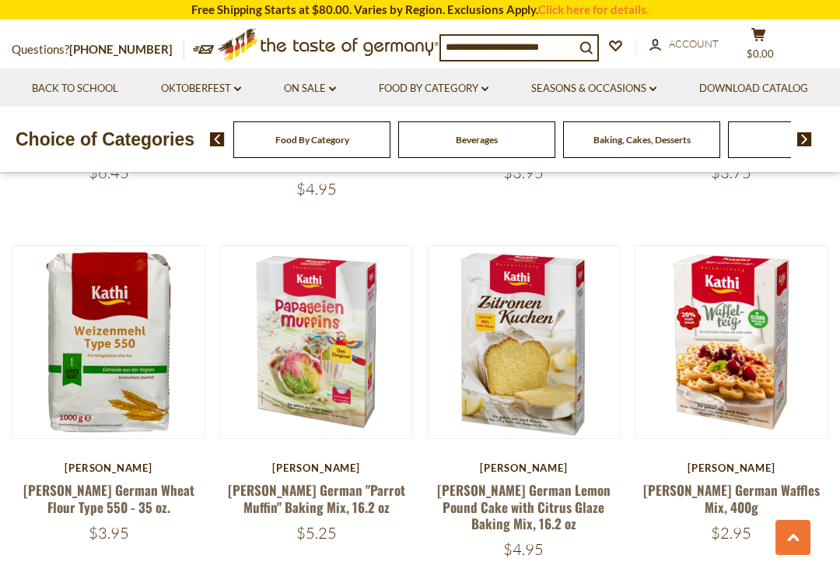
scroll to position [820, 0]
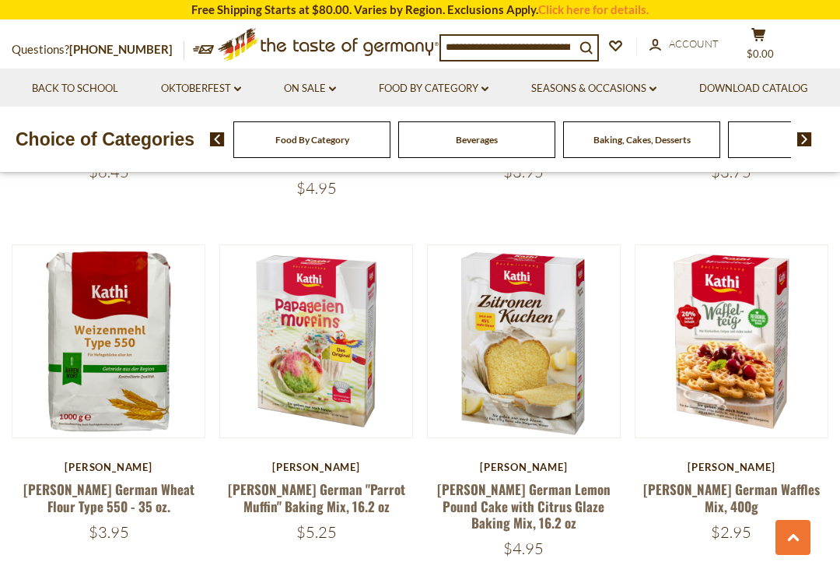
click at [732, 110] on button "Quick View" at bounding box center [731, 92] width 105 height 35
click at [725, 110] on button "Quick View" at bounding box center [731, 92] width 105 height 35
click at [754, 316] on link at bounding box center [732, 342] width 162 height 162
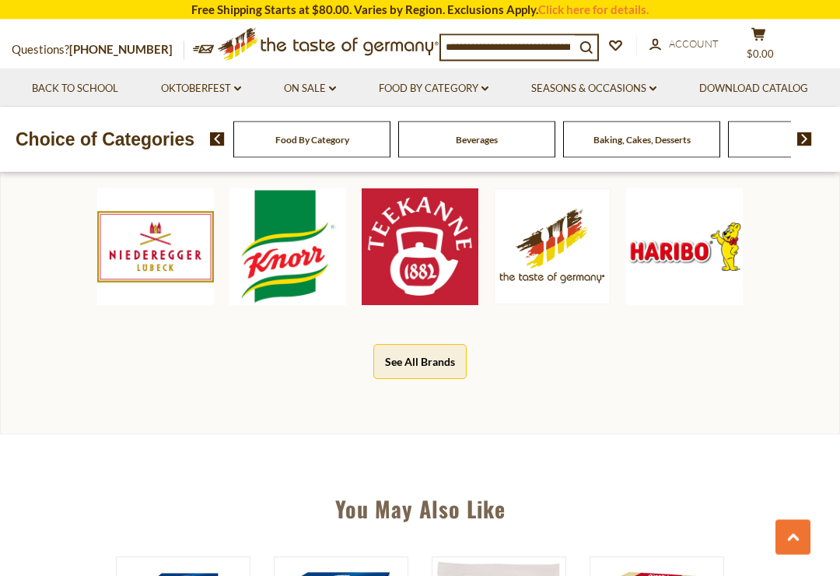
scroll to position [761, 0]
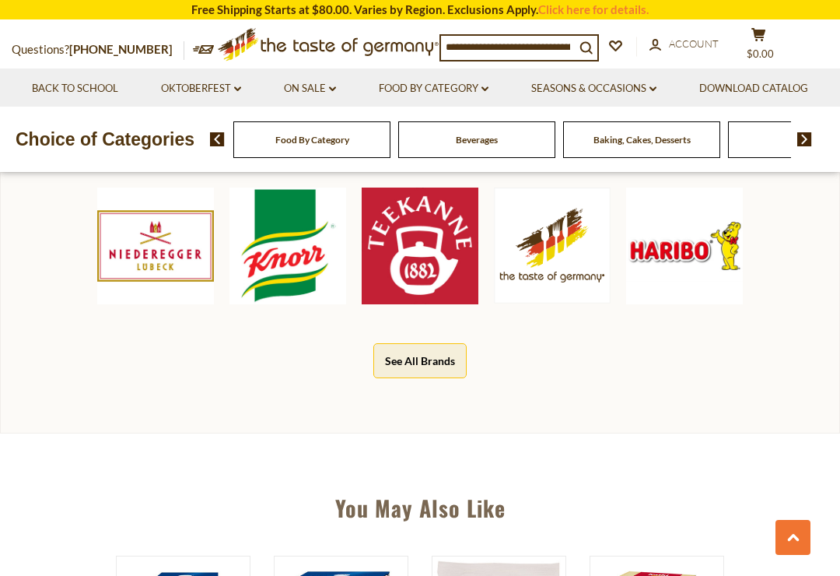
click at [600, 9] on link "Click here for details." at bounding box center [593, 9] width 110 height 14
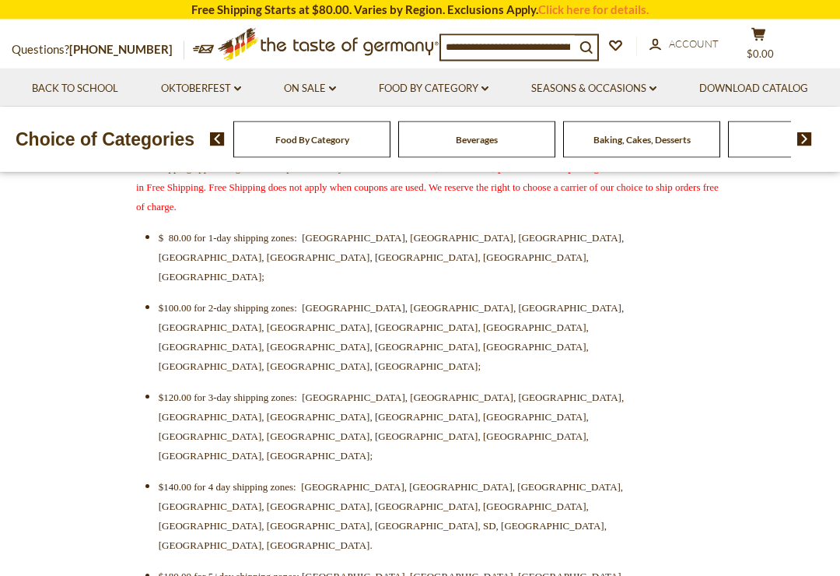
scroll to position [574, 0]
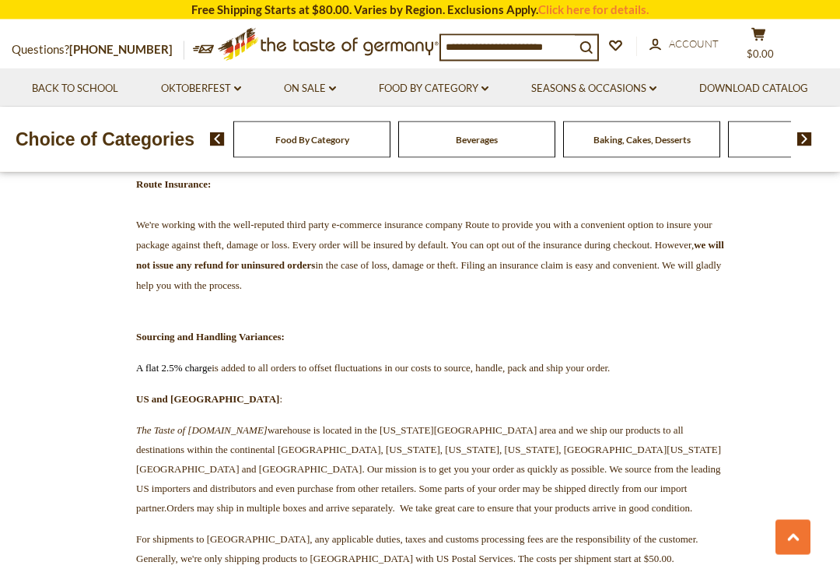
scroll to position [1125, 0]
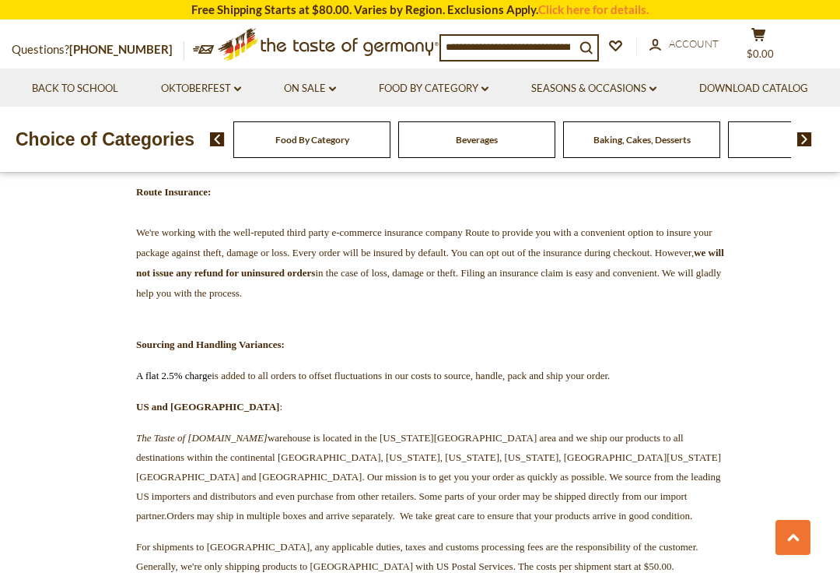
click at [317, 158] on div "Beverages" at bounding box center [311, 139] width 157 height 37
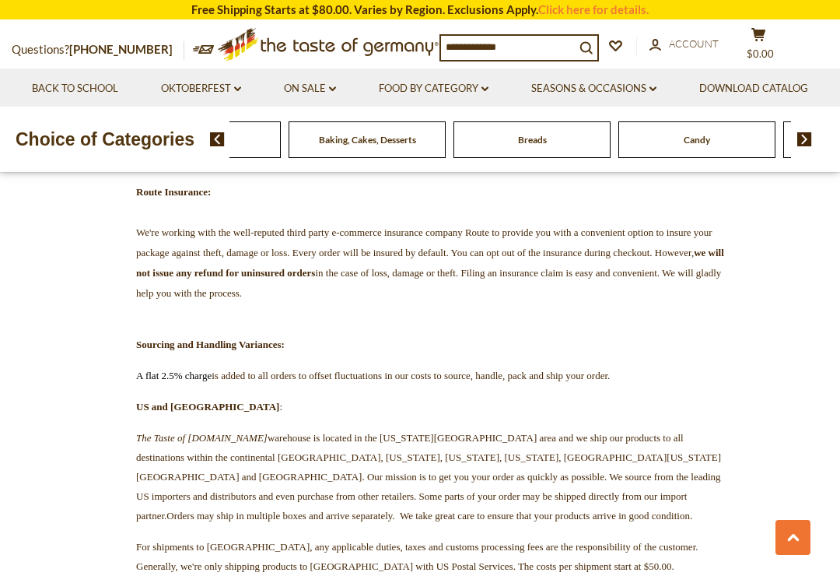
click at [212, 146] on img at bounding box center [217, 139] width 15 height 14
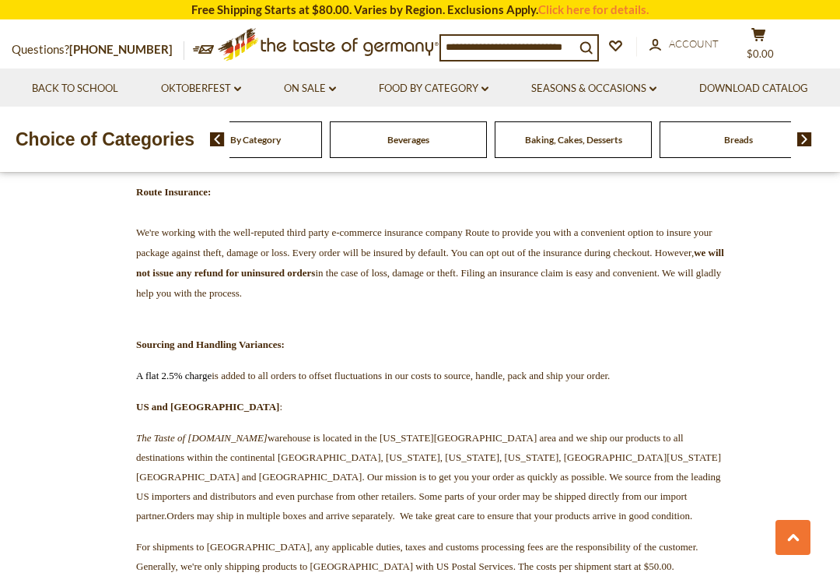
click at [279, 158] on div "Beverages" at bounding box center [243, 139] width 157 height 37
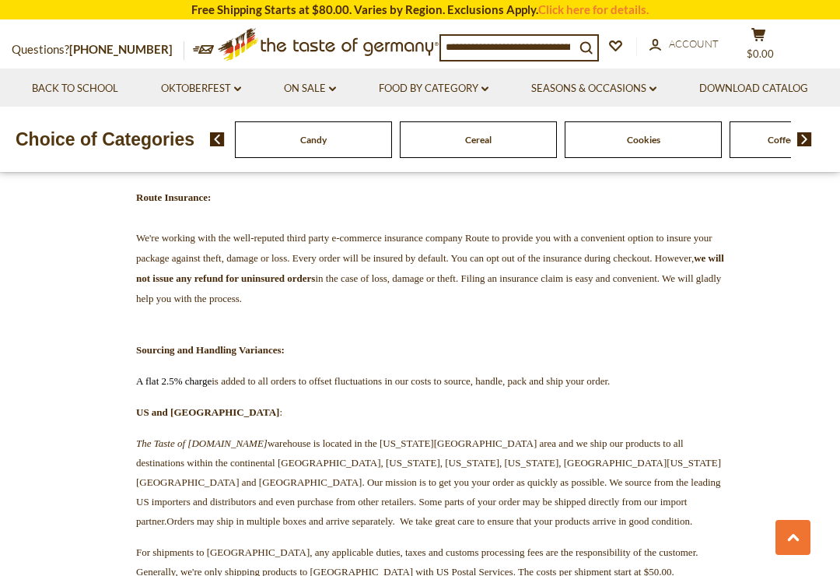
scroll to position [1121, 0]
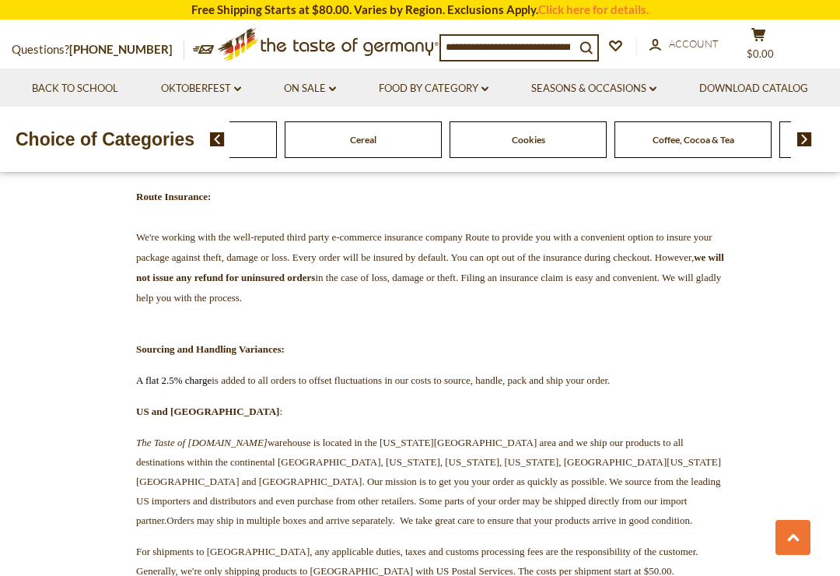
click at [489, 86] on link "Food By Category dropdown_arrow" at bounding box center [434, 88] width 110 height 17
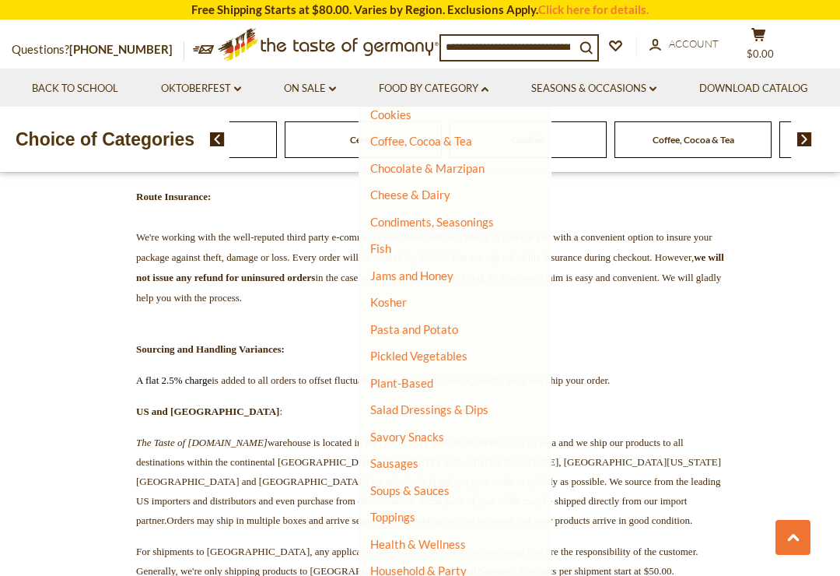
scroll to position [229, 0]
click at [419, 457] on link "Sausages" at bounding box center [394, 464] width 48 height 14
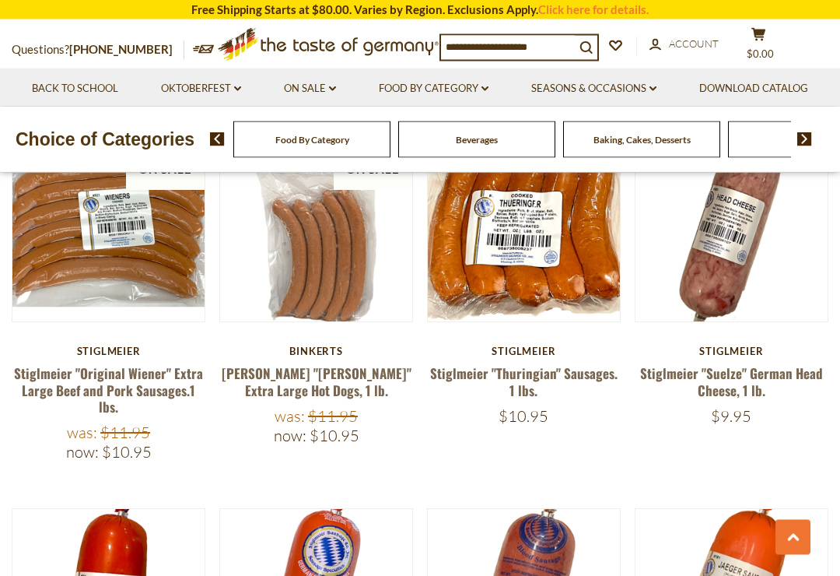
scroll to position [1944, 0]
click at [93, 363] on link "Stiglmeier "Original Wiener" Extra Large Beef and Pork Sausages.1 lbs." at bounding box center [108, 389] width 189 height 53
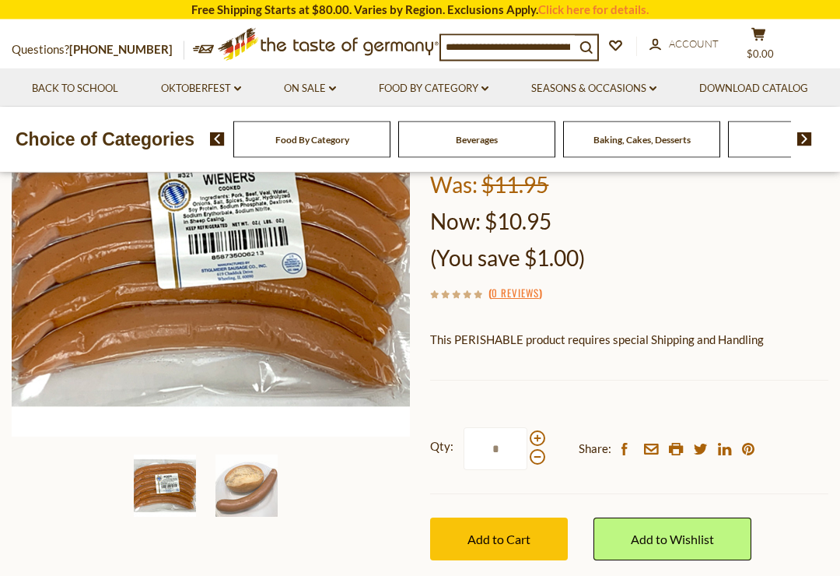
scroll to position [254, 0]
click at [541, 433] on span at bounding box center [538, 438] width 16 height 16
click at [528, 433] on input "*" at bounding box center [496, 448] width 64 height 43
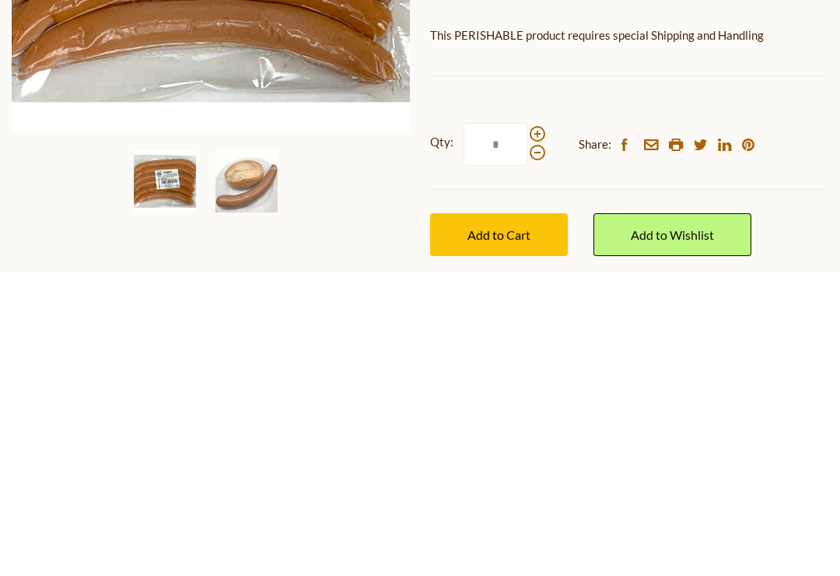
click at [537, 430] on span at bounding box center [538, 438] width 16 height 16
click at [528, 427] on input "*" at bounding box center [496, 448] width 64 height 43
click at [539, 430] on span at bounding box center [538, 438] width 16 height 16
click at [528, 427] on input "*" at bounding box center [496, 448] width 64 height 43
type input "*"
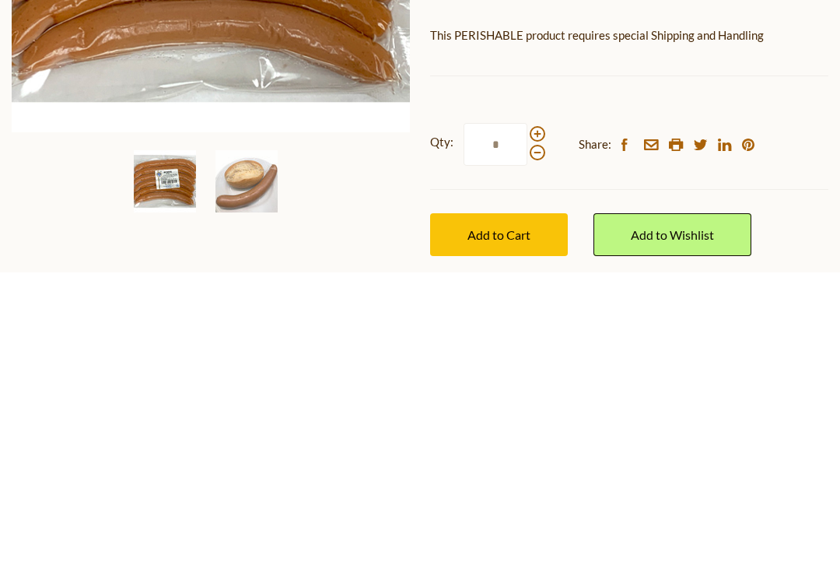
click at [516, 531] on span "Add to Cart" at bounding box center [499, 538] width 63 height 15
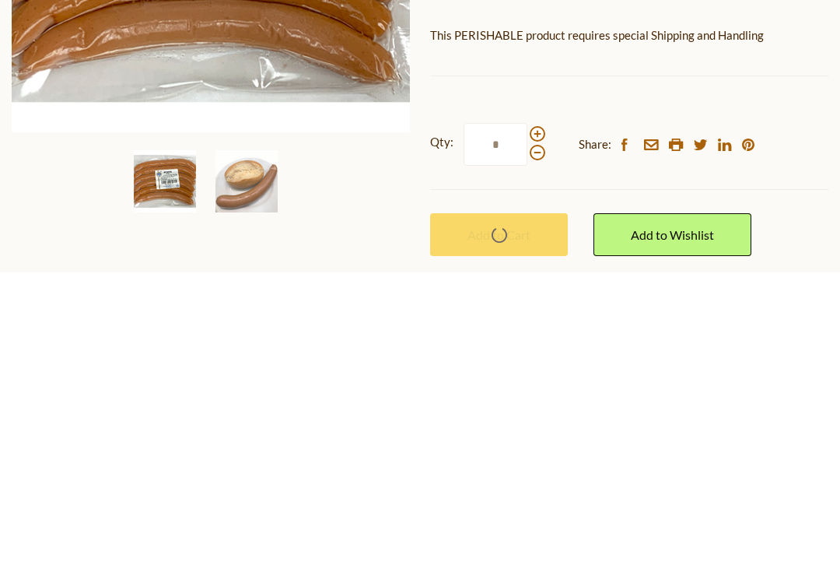
scroll to position [558, 0]
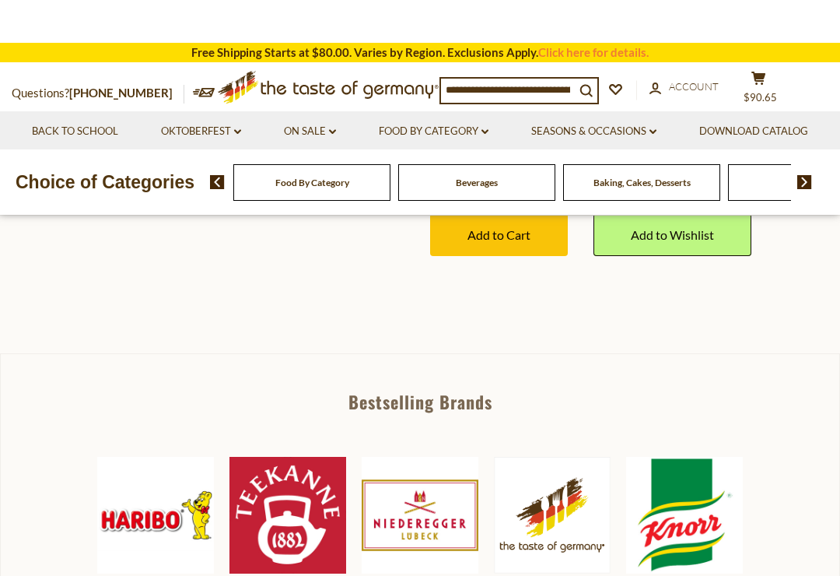
click at [391, 201] on div "Breads" at bounding box center [311, 182] width 157 height 37
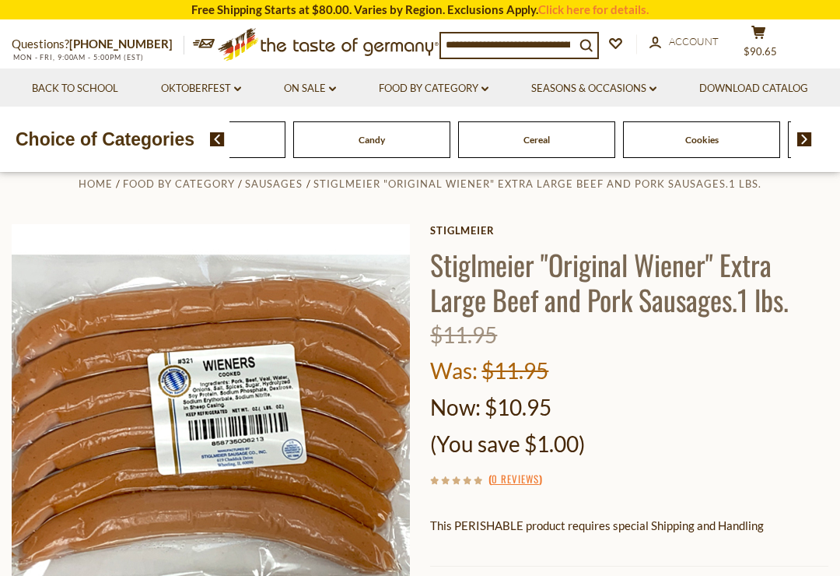
scroll to position [66, 0]
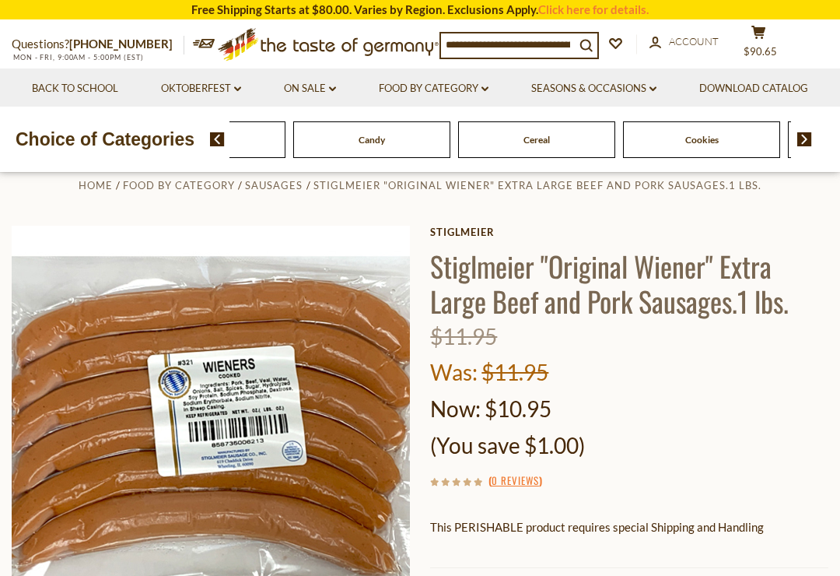
click at [212, 146] on img at bounding box center [217, 139] width 15 height 14
click at [489, 82] on link "Food By Category dropdown_arrow" at bounding box center [434, 88] width 110 height 17
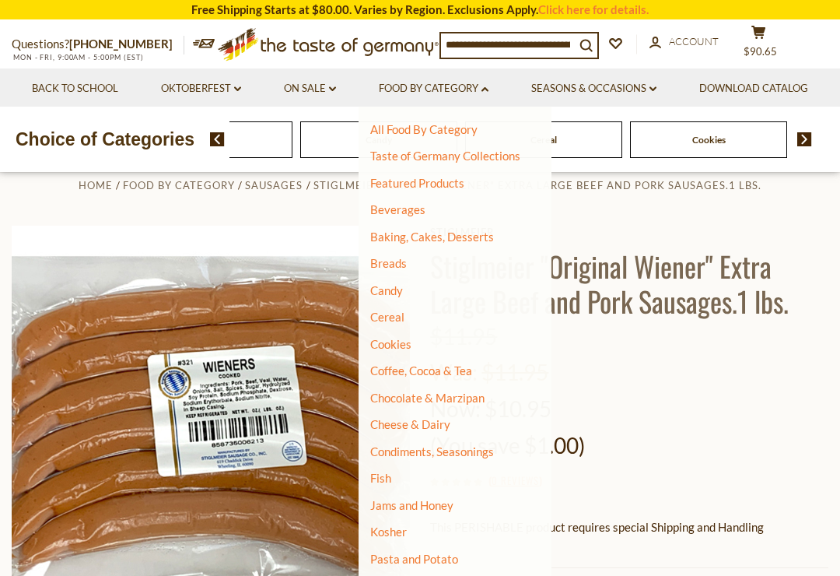
click at [494, 238] on link "Baking, Cakes, Desserts" at bounding box center [432, 237] width 124 height 14
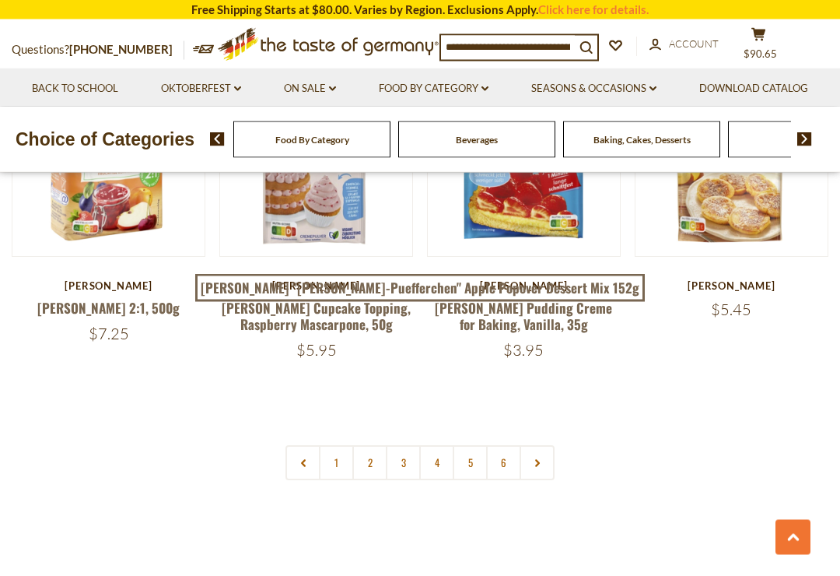
scroll to position [3416, 0]
click at [373, 445] on link "2" at bounding box center [369, 462] width 35 height 35
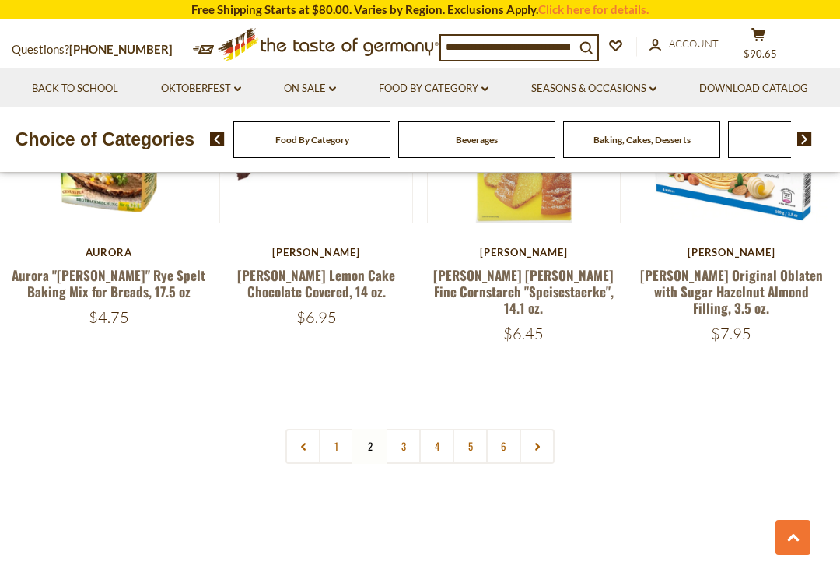
scroll to position [3467, 0]
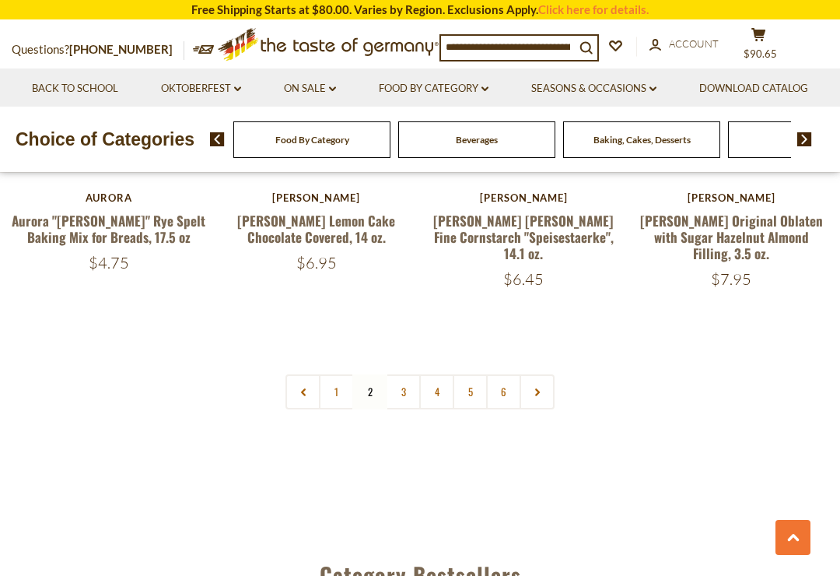
click at [409, 374] on link "3" at bounding box center [403, 391] width 35 height 35
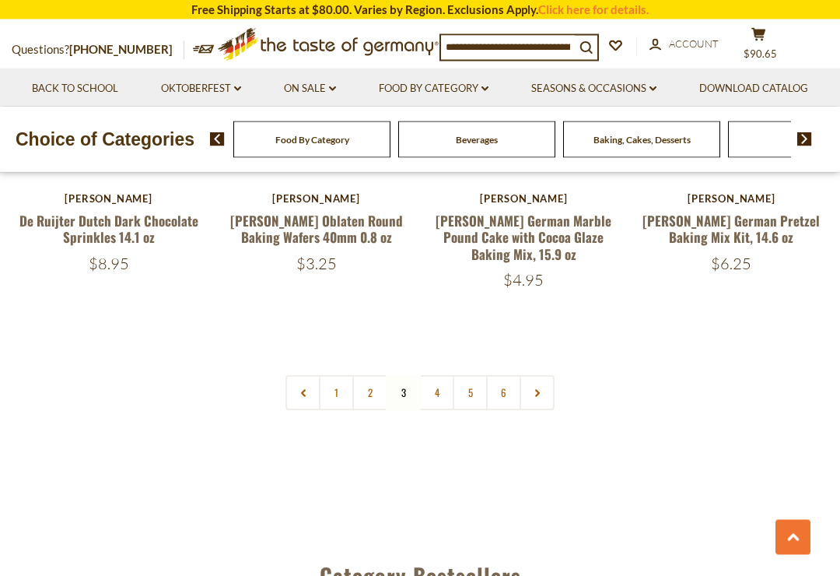
scroll to position [3434, 0]
click at [437, 375] on link "4" at bounding box center [436, 392] width 35 height 35
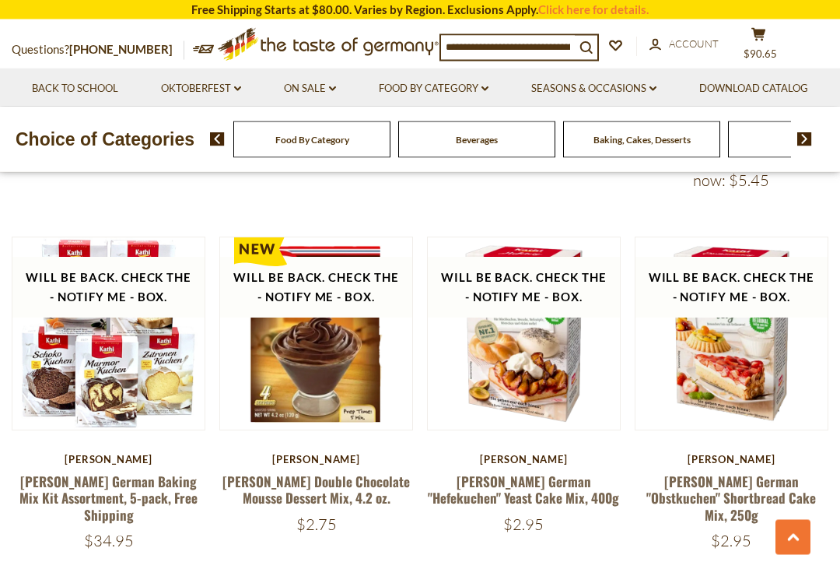
scroll to position [1440, 0]
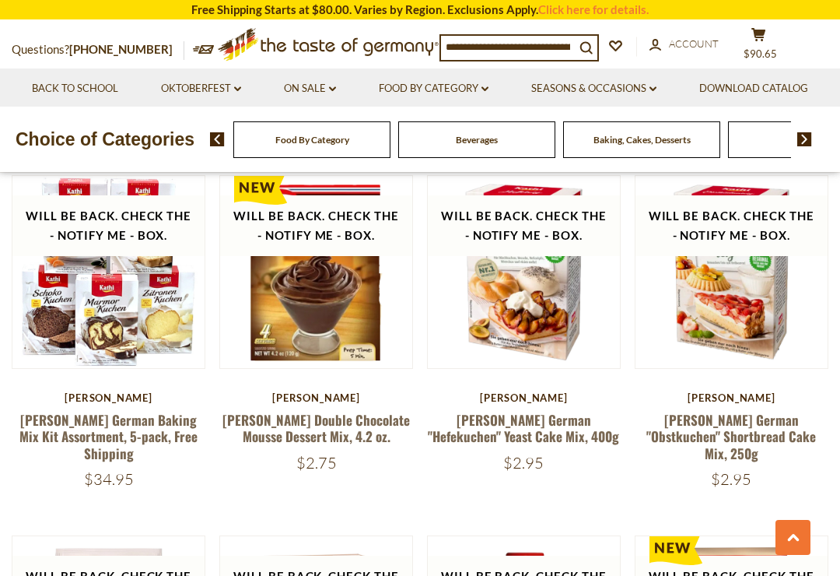
scroll to position [1503, 0]
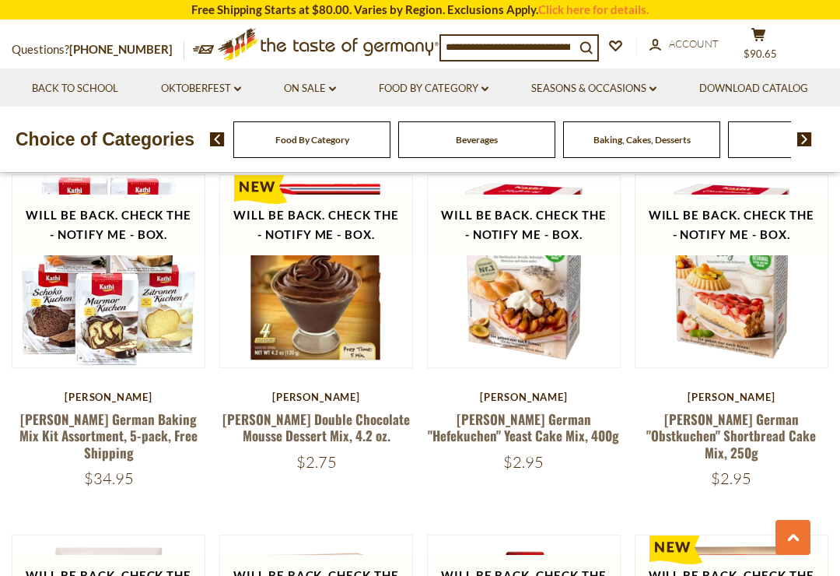
click at [48, 322] on link at bounding box center [109, 272] width 162 height 162
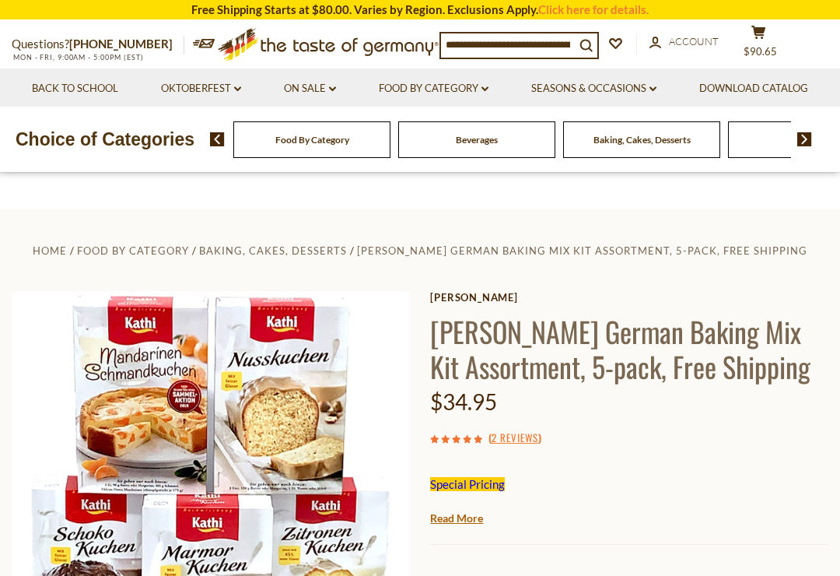
click at [482, 47] on input at bounding box center [508, 44] width 134 height 22
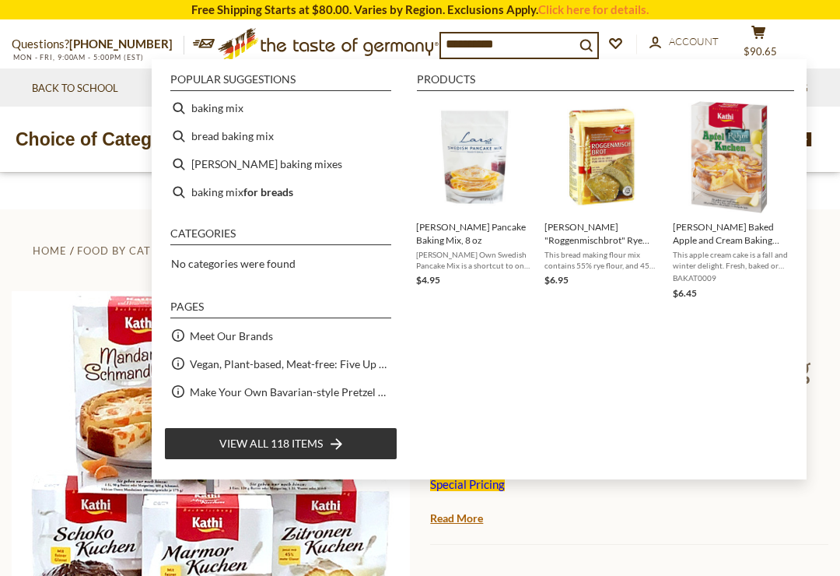
type input "**********"
click at [233, 109] on li "baking mix" at bounding box center [280, 108] width 233 height 28
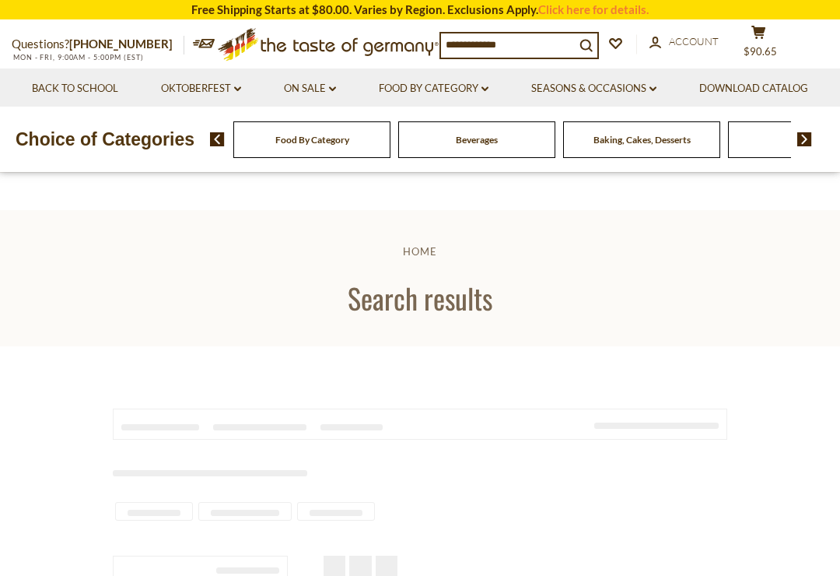
type input "**********"
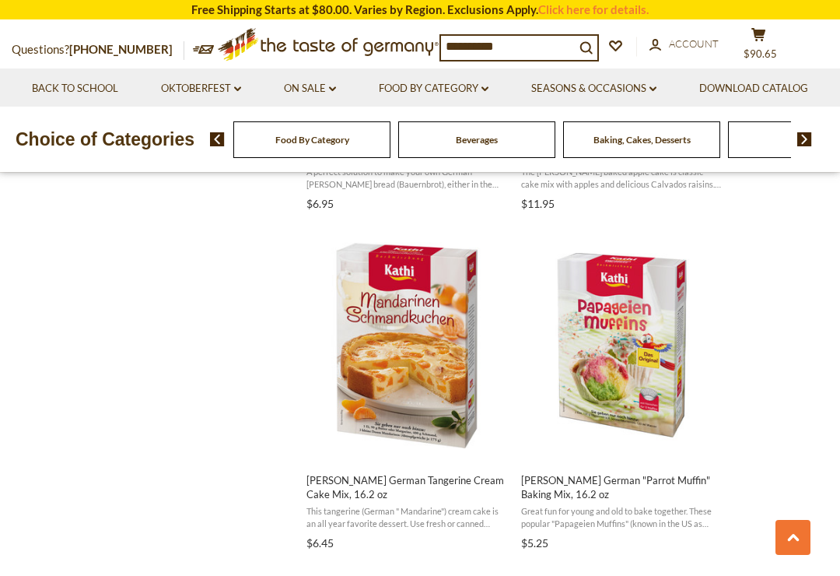
scroll to position [2310, 0]
click at [461, 336] on img "Kathi German Tangerine Cream Cake Mix, 16.2 oz" at bounding box center [407, 345] width 167 height 233
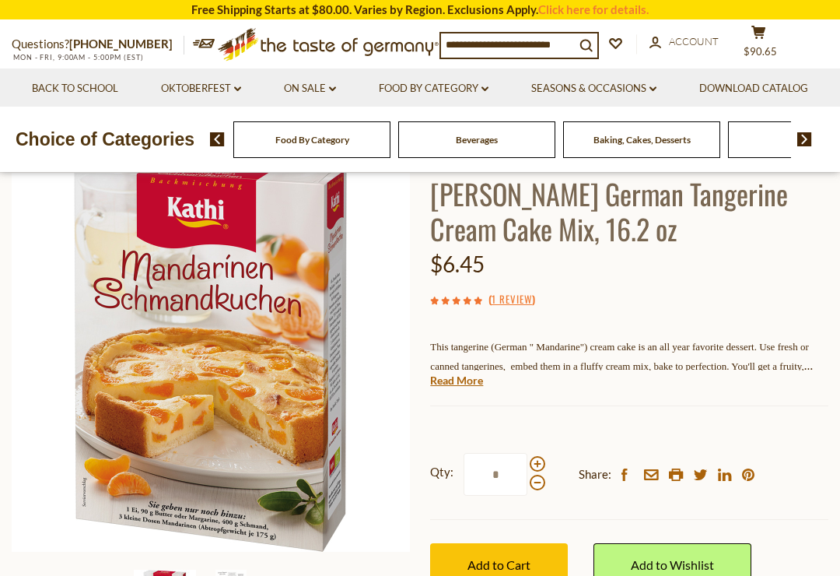
scroll to position [182, 0]
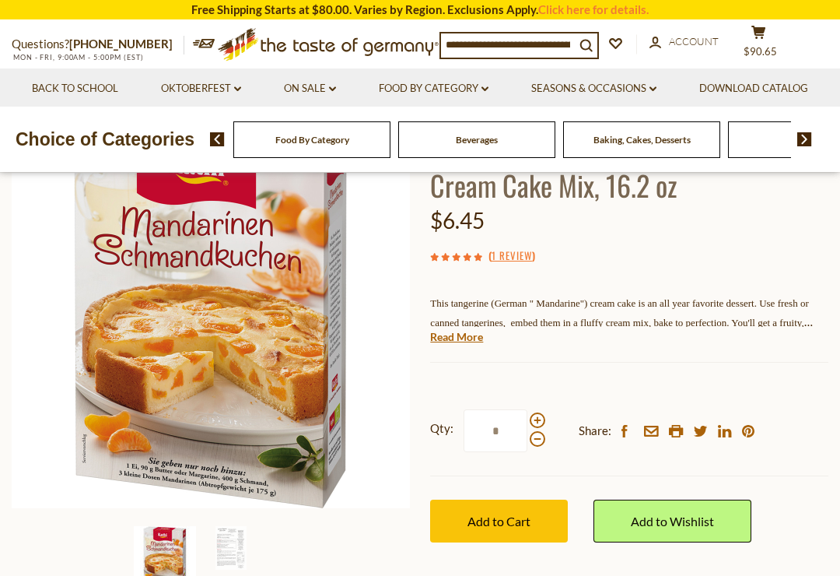
click at [532, 247] on link "1 Review" at bounding box center [512, 255] width 40 height 17
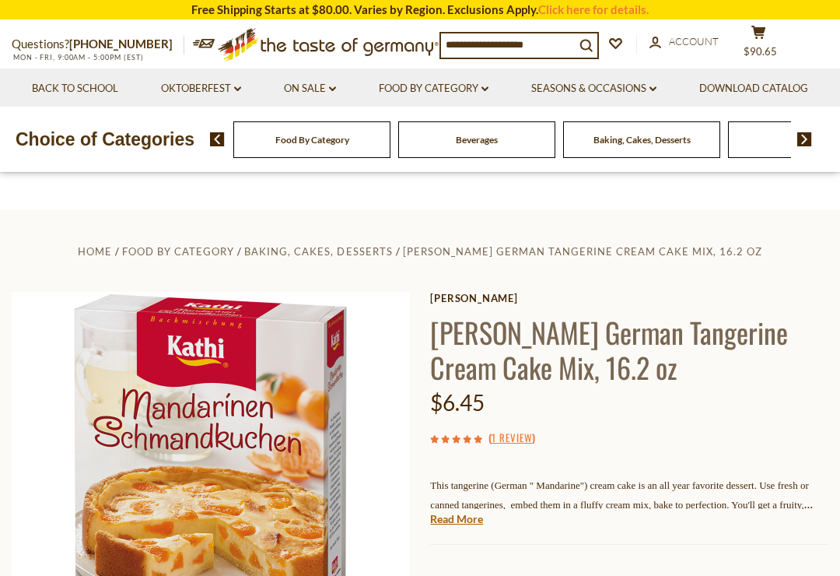
click at [489, 437] on span "( 1 Review )" at bounding box center [512, 438] width 47 height 16
click at [514, 438] on link "1 Review" at bounding box center [512, 438] width 40 height 17
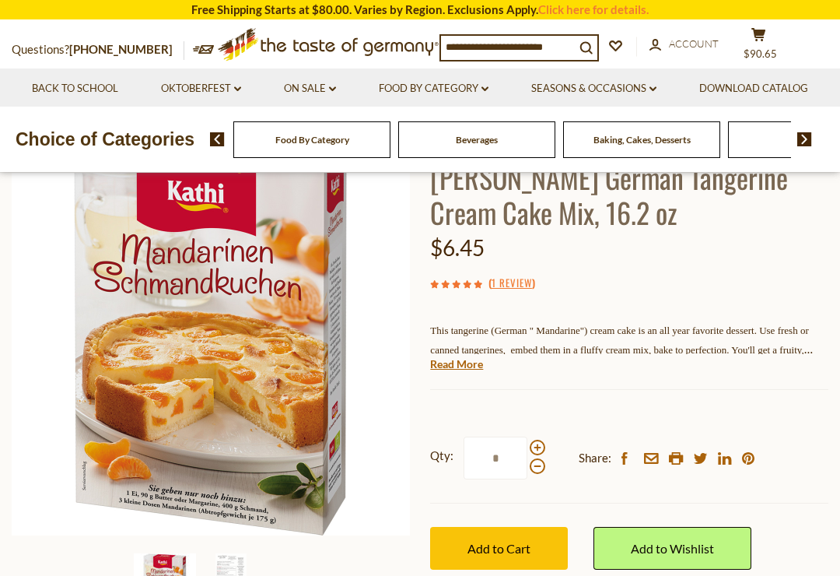
scroll to position [147, 0]
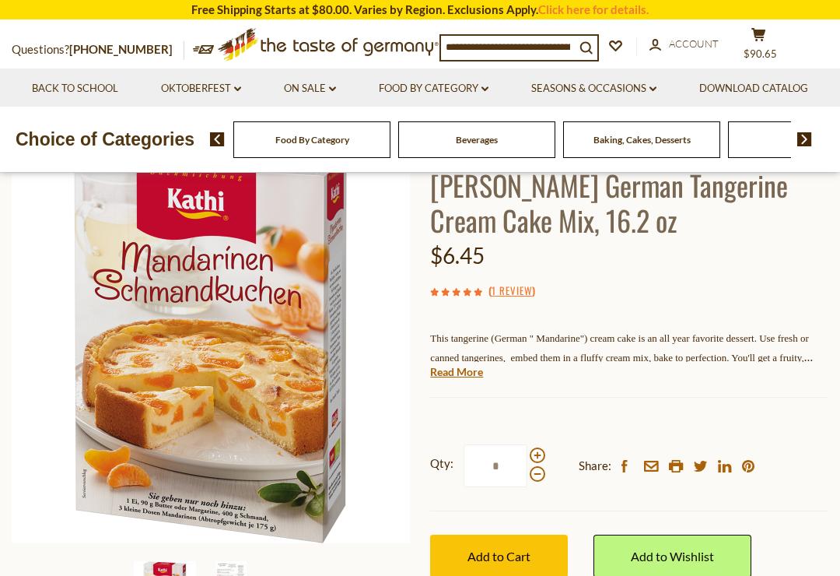
click at [517, 292] on link "1 Review" at bounding box center [512, 290] width 40 height 17
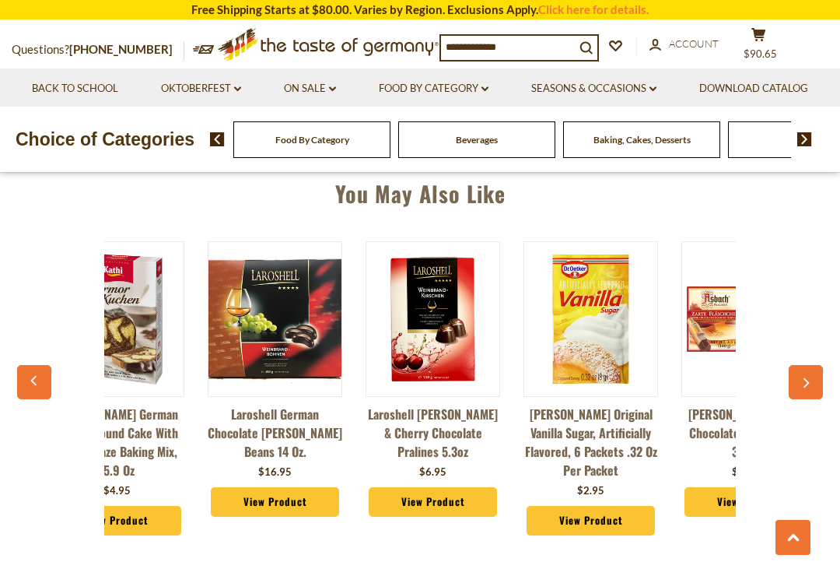
scroll to position [0, 198]
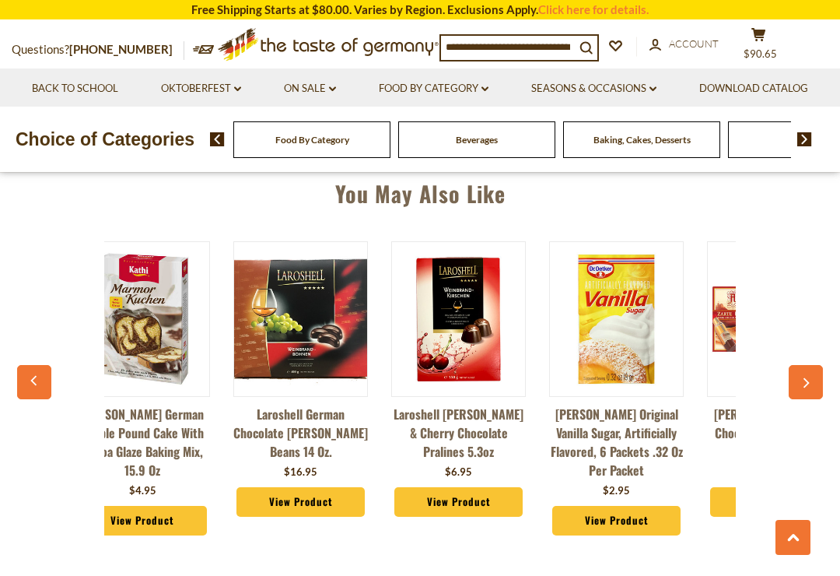
click at [803, 377] on icon "button" at bounding box center [806, 382] width 10 height 11
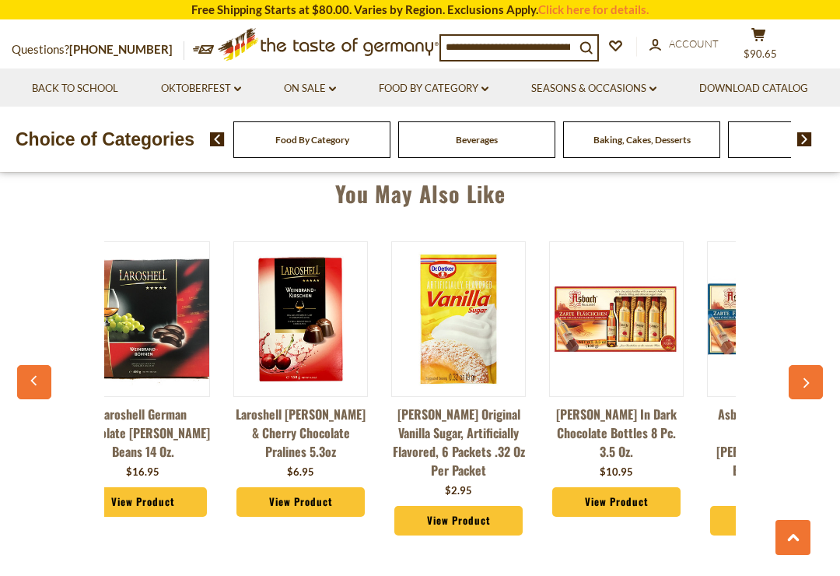
click at [806, 381] on icon "button" at bounding box center [807, 383] width 6 height 10
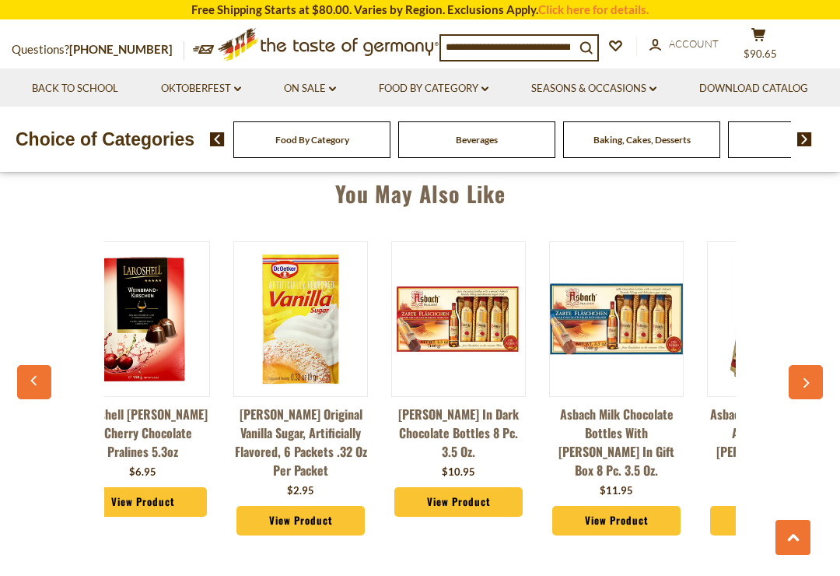
click at [810, 377] on icon "button" at bounding box center [806, 382] width 10 height 11
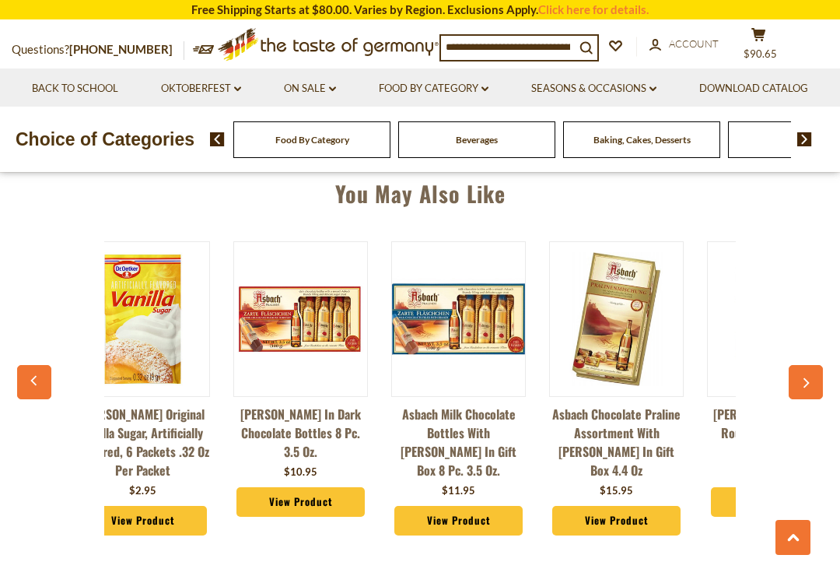
click at [811, 380] on icon "button" at bounding box center [806, 382] width 10 height 11
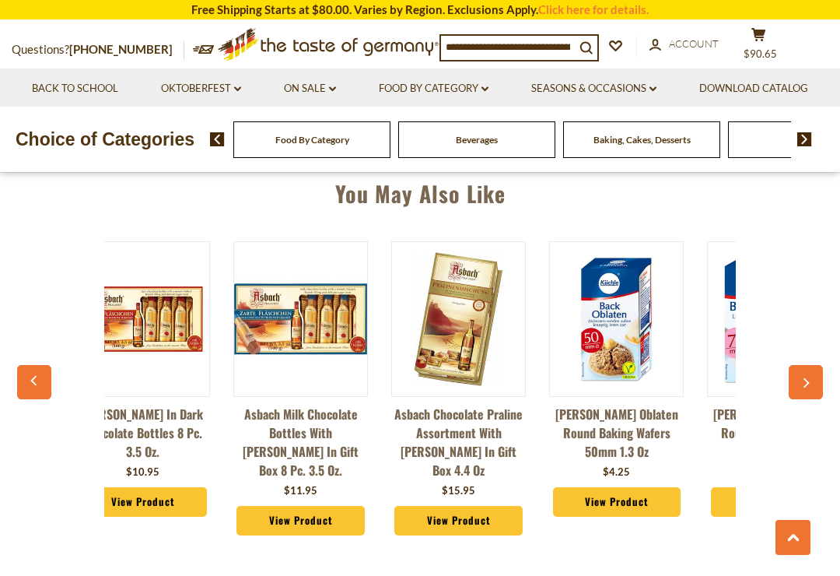
click at [812, 377] on button "button" at bounding box center [806, 382] width 34 height 34
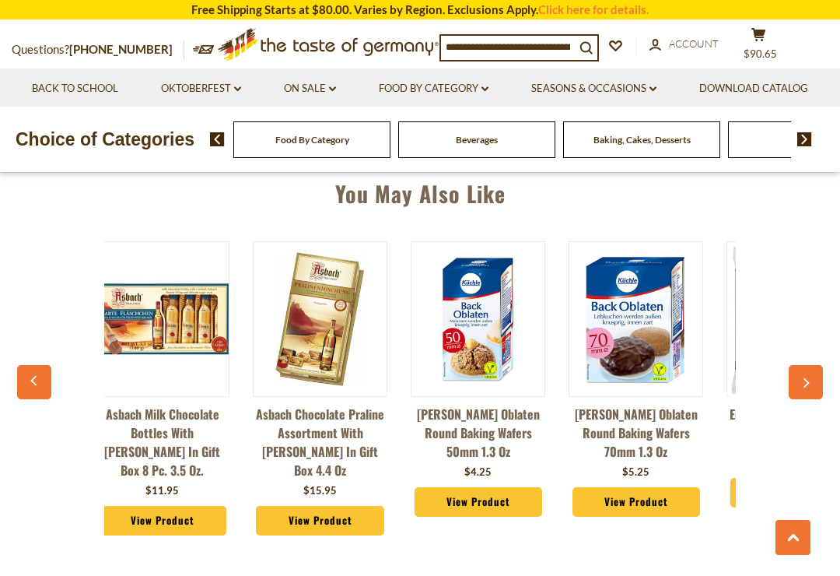
scroll to position [0, 988]
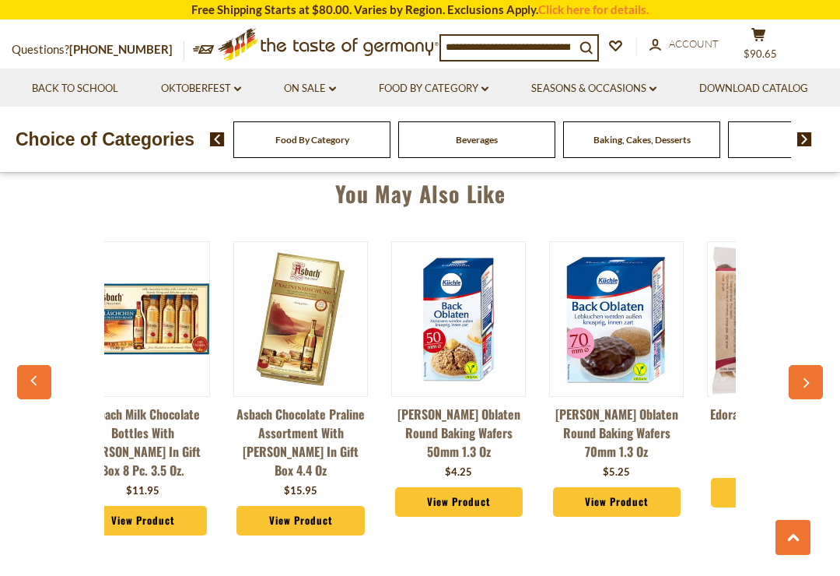
click at [819, 367] on button "button" at bounding box center [806, 382] width 34 height 34
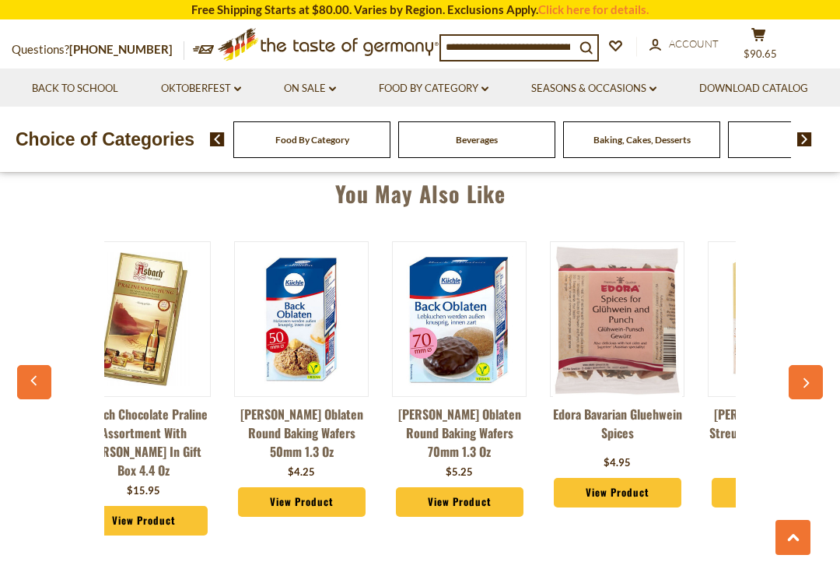
scroll to position [0, 1146]
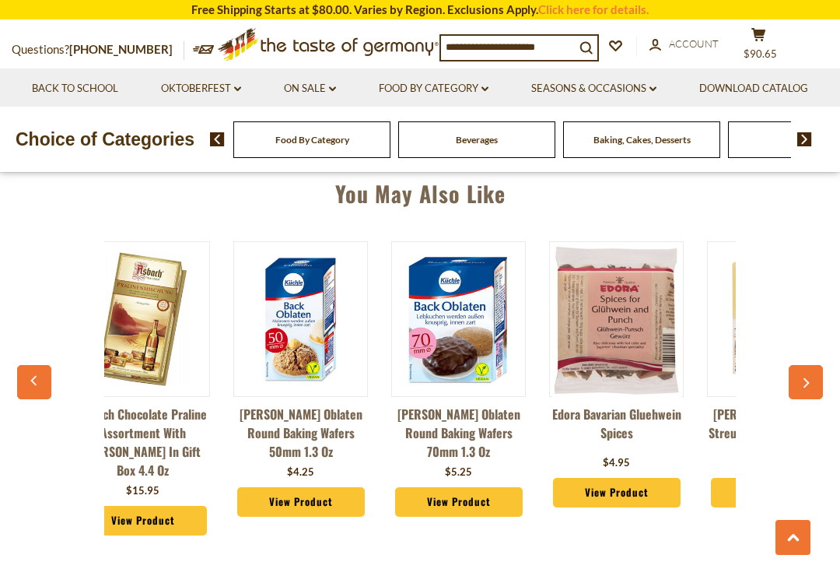
click at [802, 381] on icon "button" at bounding box center [806, 382] width 10 height 11
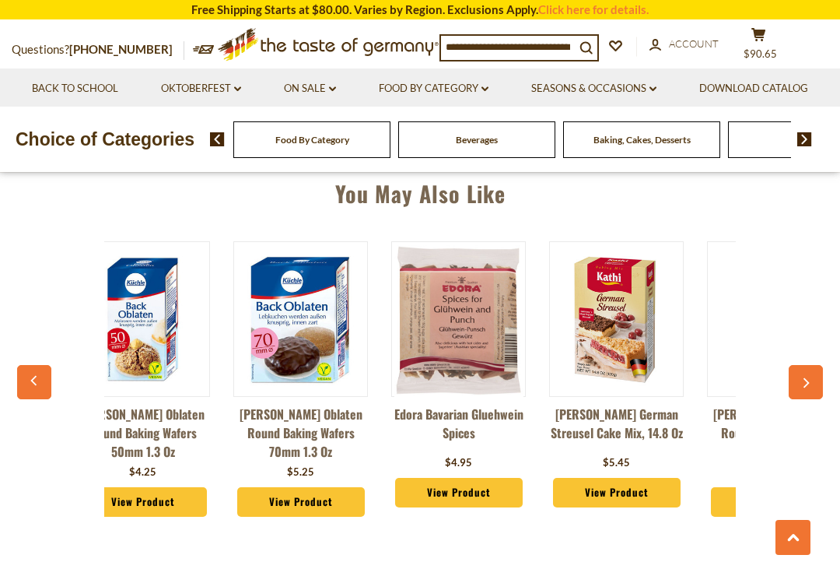
click at [804, 378] on icon "button" at bounding box center [806, 382] width 10 height 11
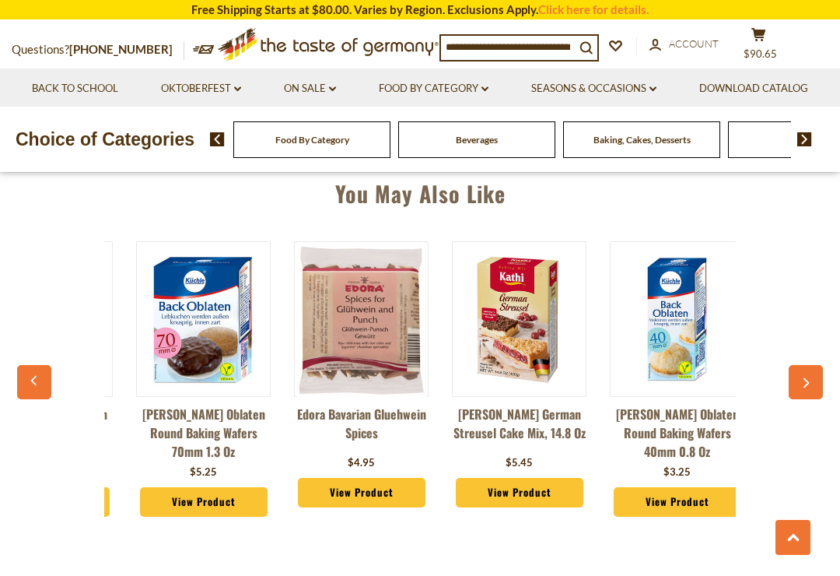
scroll to position [0, 1422]
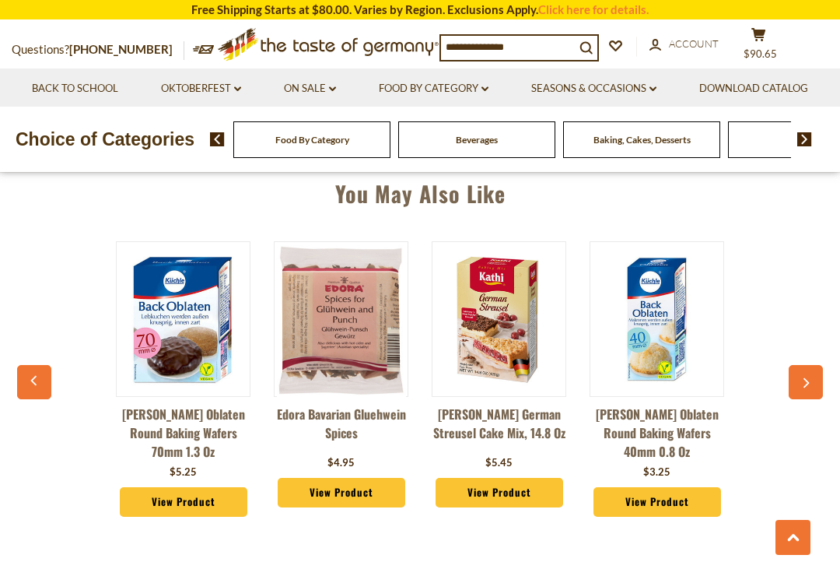
click at [807, 370] on button "button" at bounding box center [806, 382] width 34 height 34
click at [808, 377] on icon "button" at bounding box center [806, 382] width 10 height 11
click at [810, 374] on button "button" at bounding box center [806, 382] width 34 height 34
click at [812, 374] on button "button" at bounding box center [806, 382] width 34 height 34
click at [808, 382] on icon "button" at bounding box center [807, 383] width 6 height 10
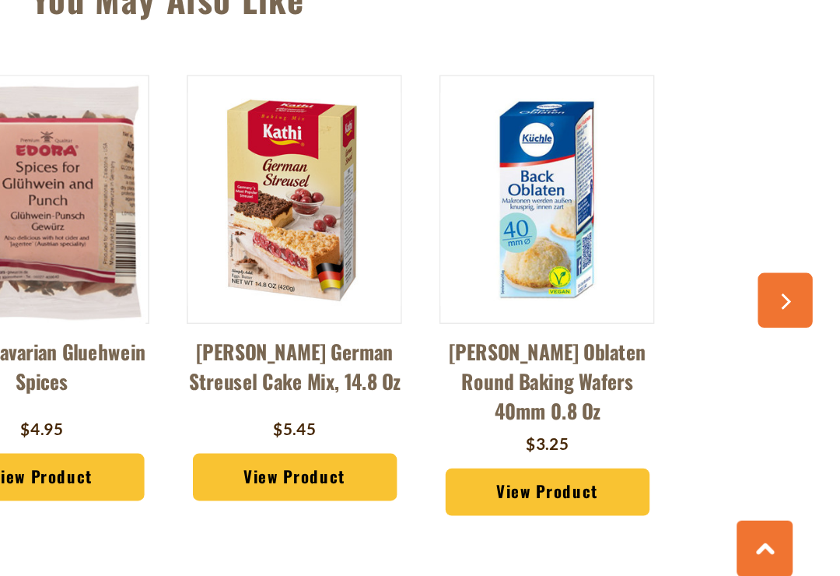
click at [789, 365] on button "button" at bounding box center [806, 382] width 34 height 34
click at [801, 377] on icon "button" at bounding box center [806, 382] width 10 height 11
click at [789, 365] on button "button" at bounding box center [806, 382] width 34 height 34
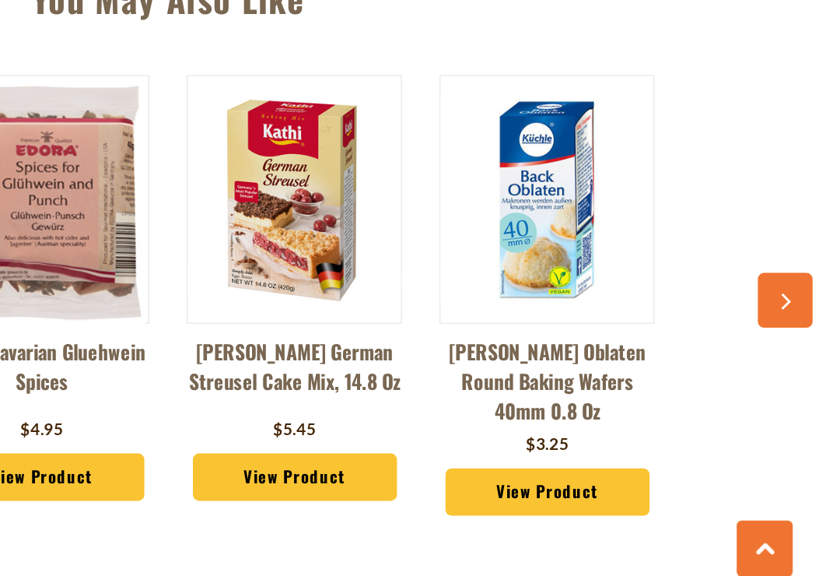
click at [804, 378] on icon "button" at bounding box center [807, 383] width 6 height 10
click at [789, 365] on button "button" at bounding box center [806, 382] width 34 height 34
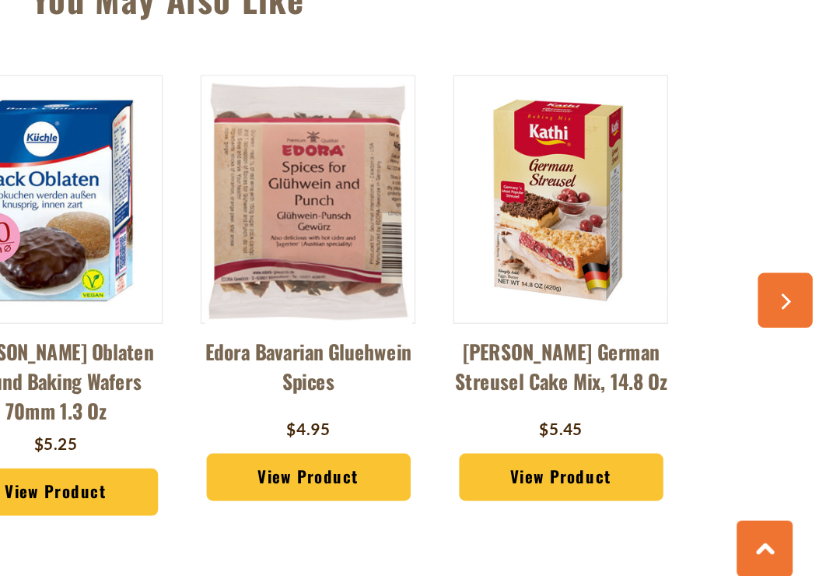
click at [804, 378] on icon "button" at bounding box center [807, 383] width 6 height 10
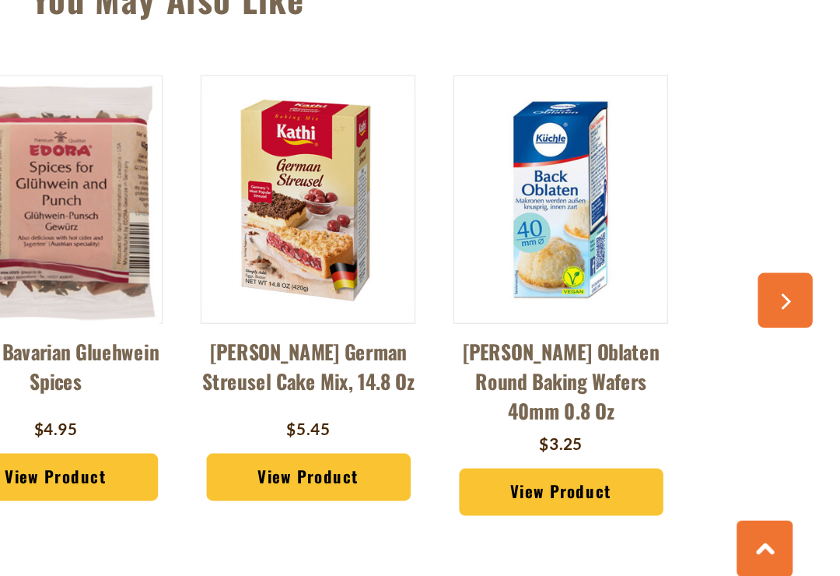
click at [801, 377] on icon "button" at bounding box center [806, 382] width 10 height 11
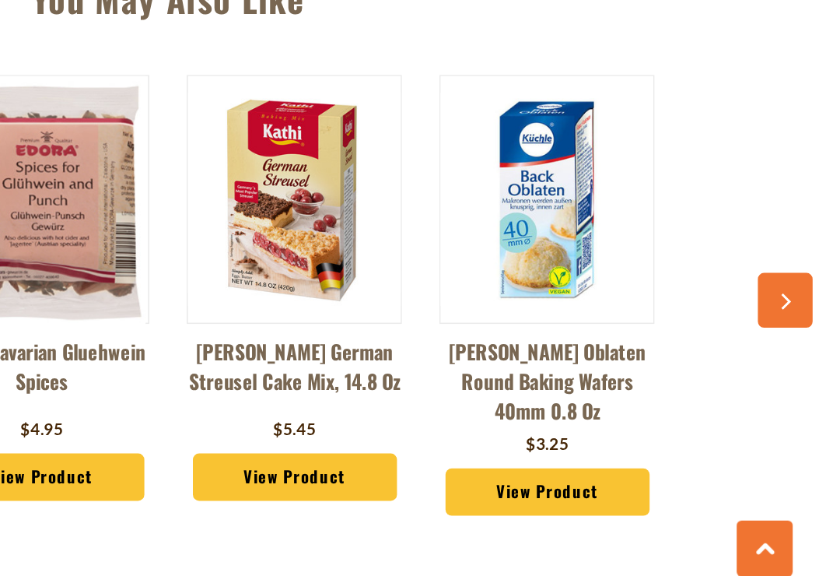
click at [789, 365] on button "button" at bounding box center [806, 382] width 34 height 34
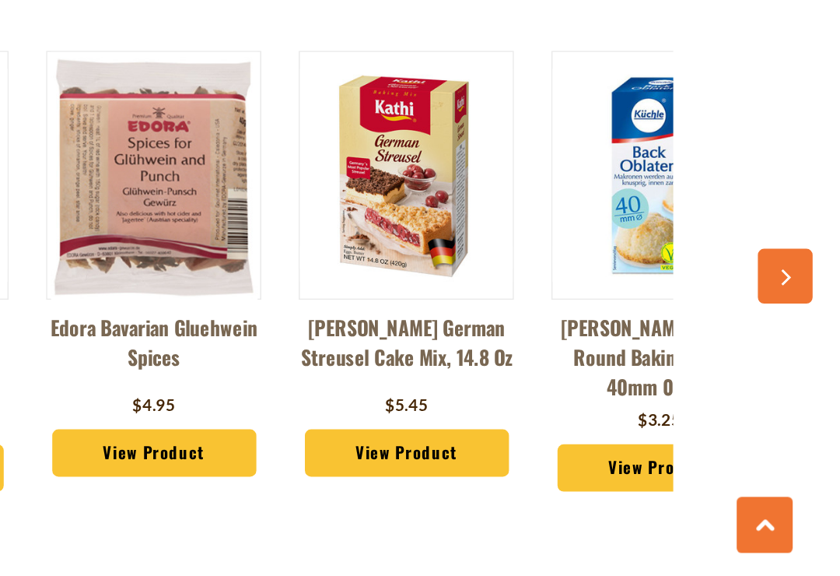
scroll to position [0, 1288]
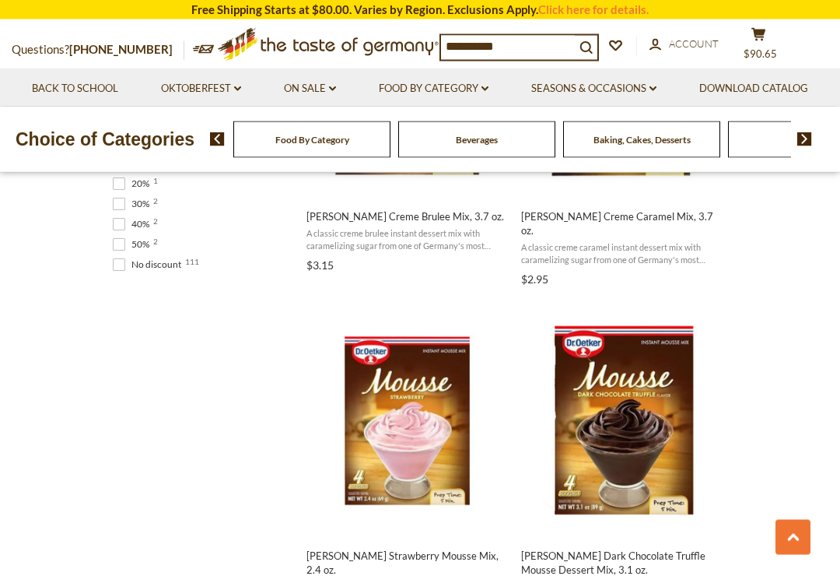
scroll to position [1205, 0]
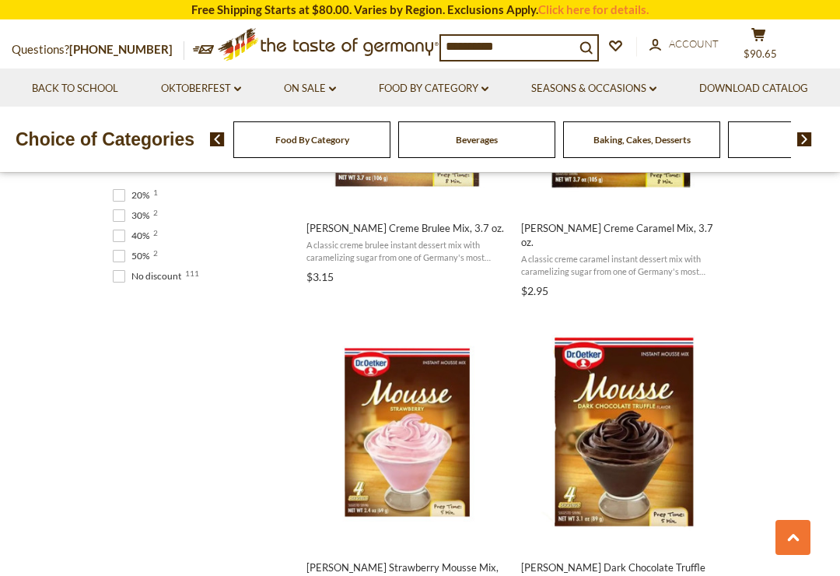
click at [450, 36] on input "**********" at bounding box center [508, 47] width 134 height 22
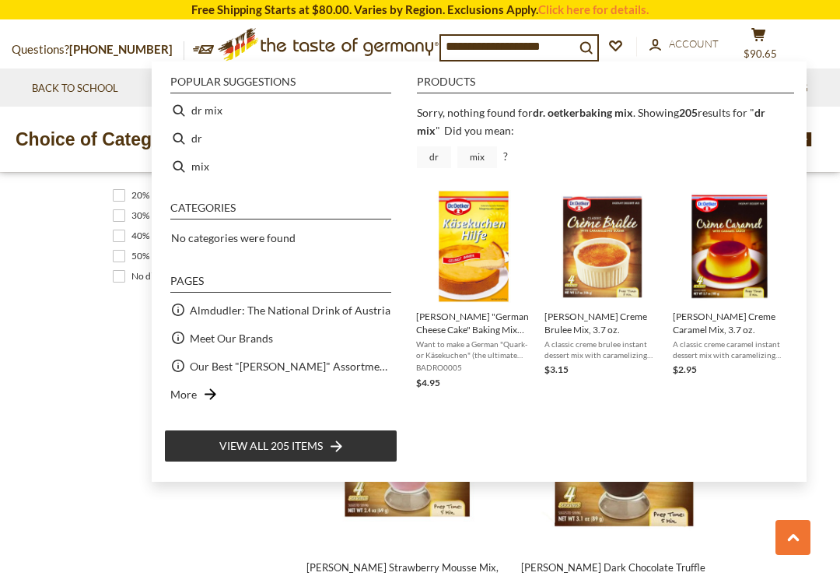
type input "**********"
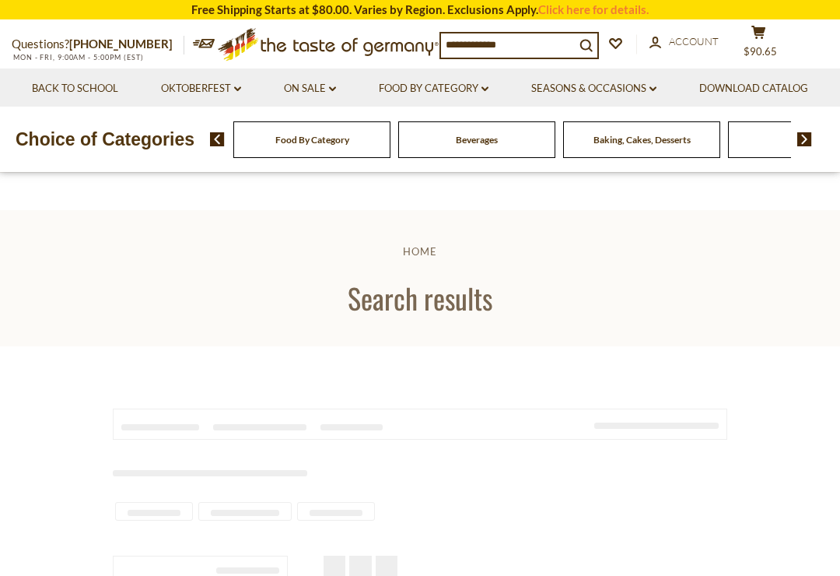
type input "**********"
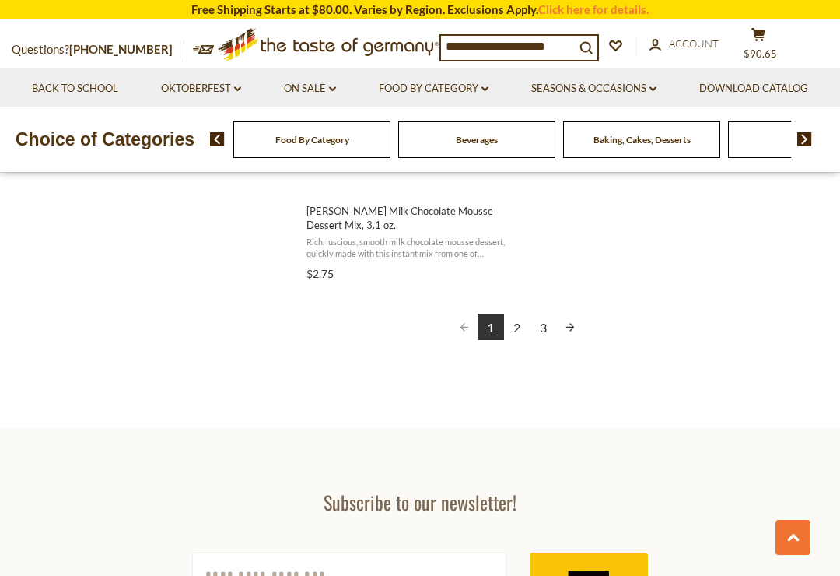
scroll to position [2906, 0]
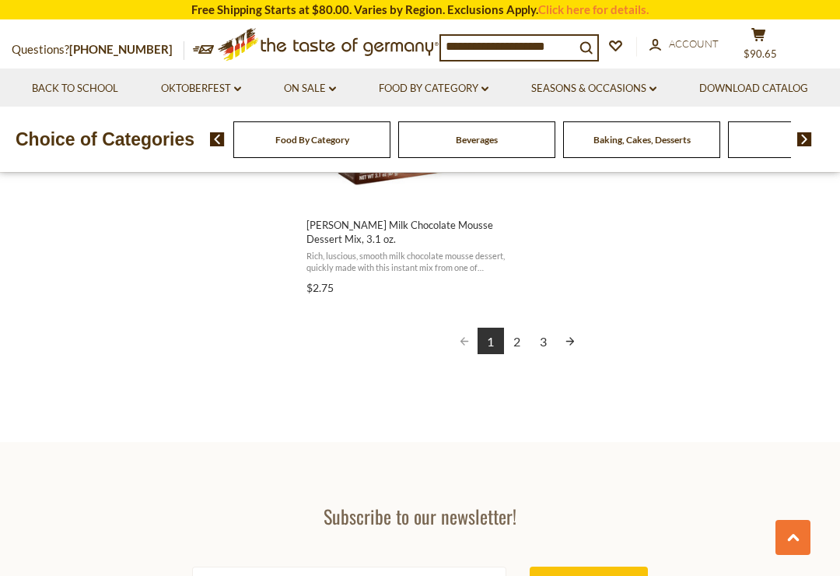
click at [515, 328] on link "2" at bounding box center [517, 341] width 26 height 26
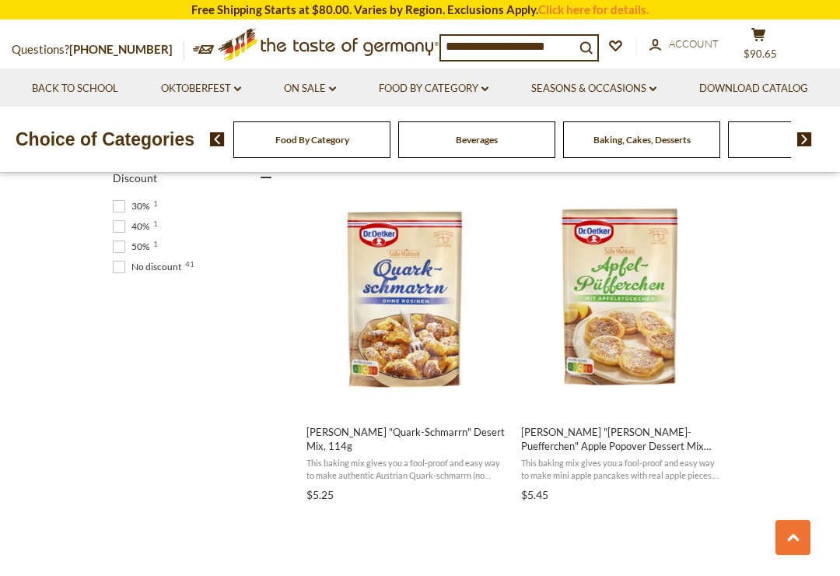
scroll to position [998, 0]
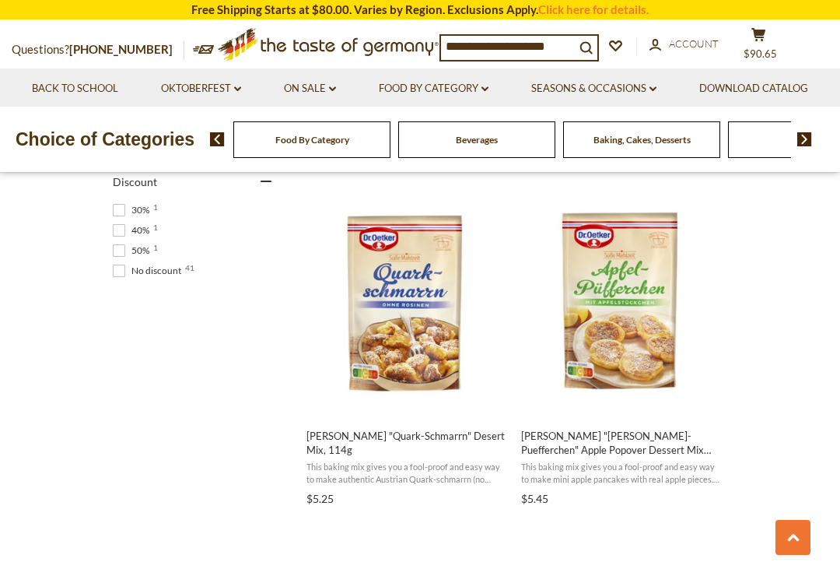
click at [647, 309] on img "Dr. Oetker" at bounding box center [622, 301] width 206 height 206
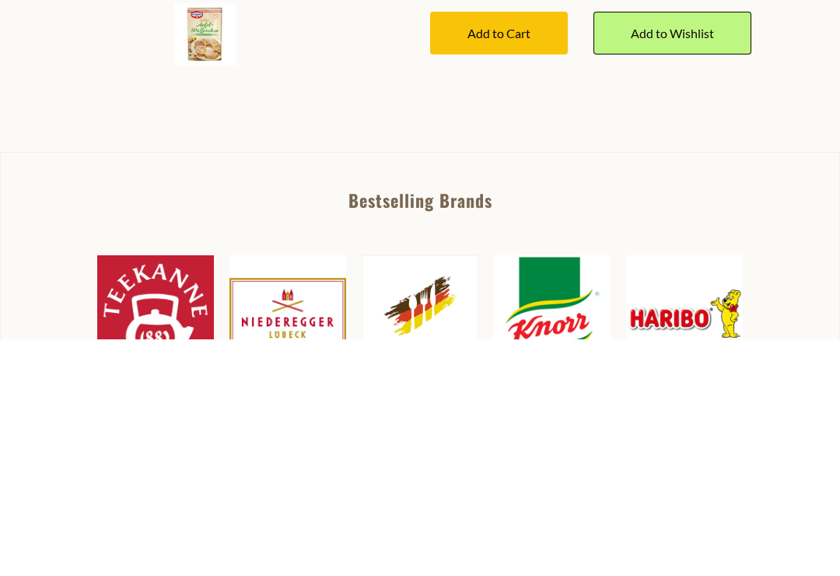
click at [441, 94] on link "Read More" at bounding box center [456, 87] width 53 height 16
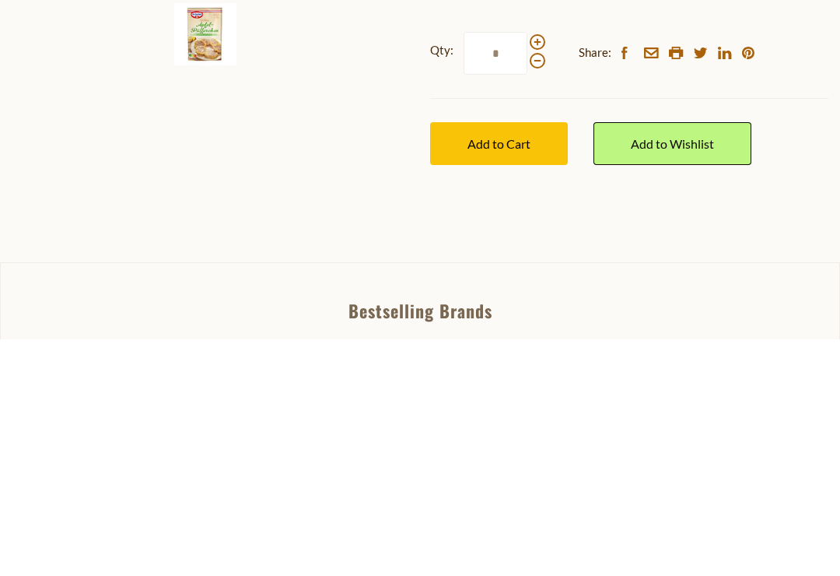
scroll to position [388, 0]
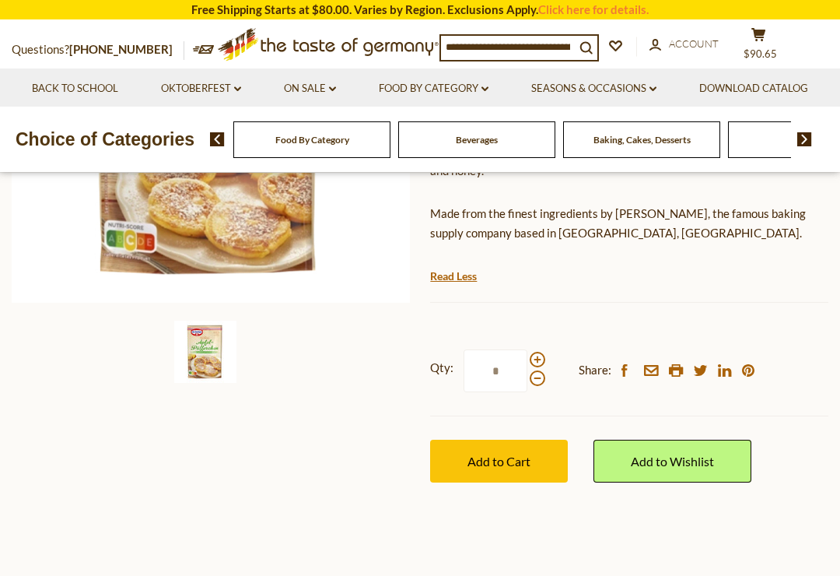
click at [545, 349] on label "Qty: *" at bounding box center [487, 370] width 115 height 43
click at [528, 349] on input "*" at bounding box center [496, 370] width 64 height 43
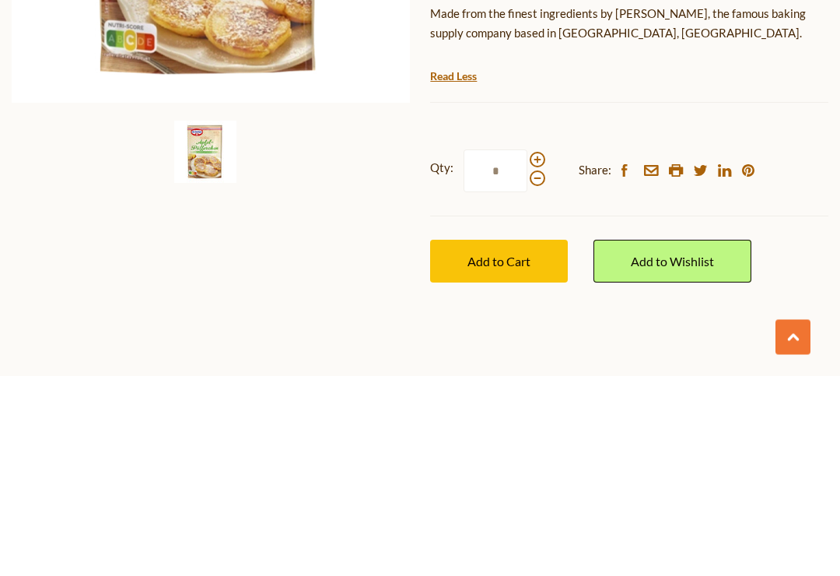
click at [525, 350] on input "*" at bounding box center [496, 371] width 64 height 43
click at [530, 352] on span at bounding box center [538, 360] width 16 height 16
click at [528, 350] on input "*" at bounding box center [496, 371] width 64 height 43
click at [535, 371] on span at bounding box center [538, 379] width 16 height 16
click at [528, 350] on input "*" at bounding box center [496, 371] width 64 height 43
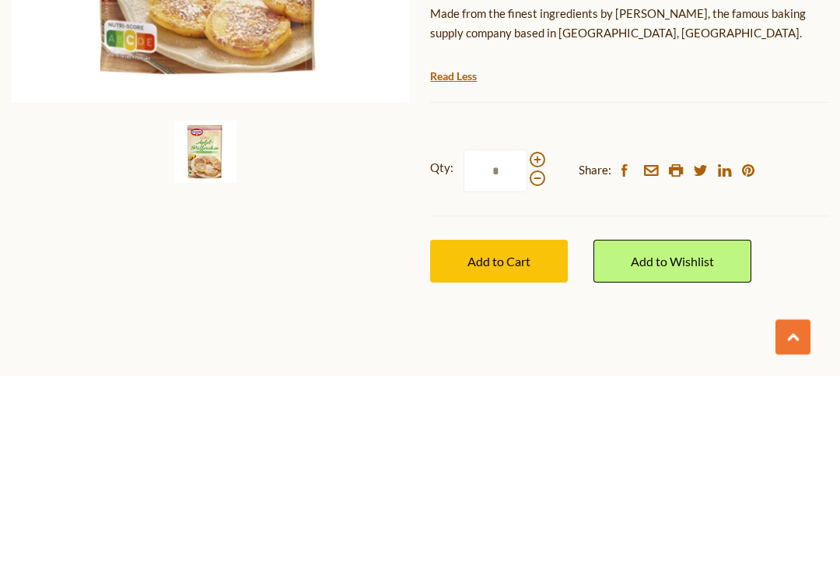
click at [539, 352] on span at bounding box center [538, 360] width 16 height 16
click at [528, 350] on input "*" at bounding box center [496, 371] width 64 height 43
click at [534, 371] on span at bounding box center [538, 379] width 16 height 16
click at [528, 350] on input "*" at bounding box center [496, 371] width 64 height 43
click at [536, 352] on span at bounding box center [538, 360] width 16 height 16
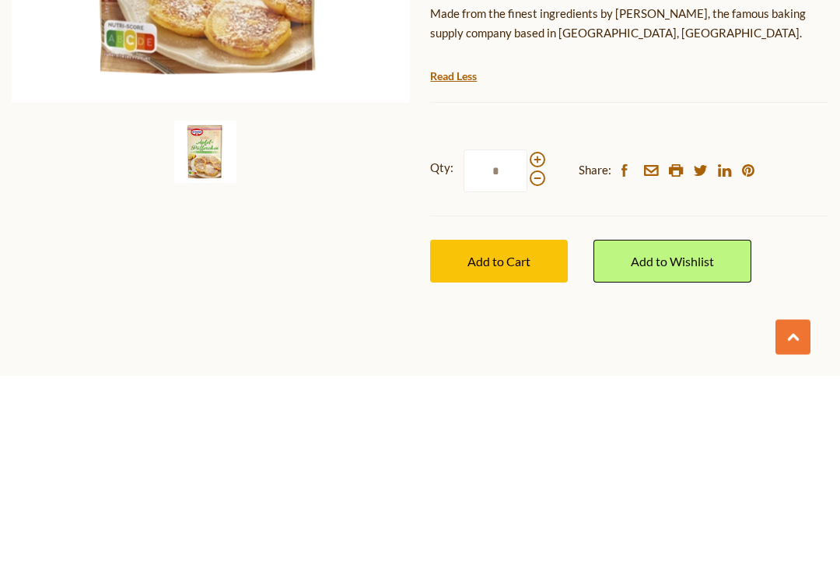
click at [528, 350] on input "*" at bounding box center [496, 371] width 64 height 43
type input "*"
click at [670, 440] on link "Add to Wishlist" at bounding box center [673, 461] width 158 height 43
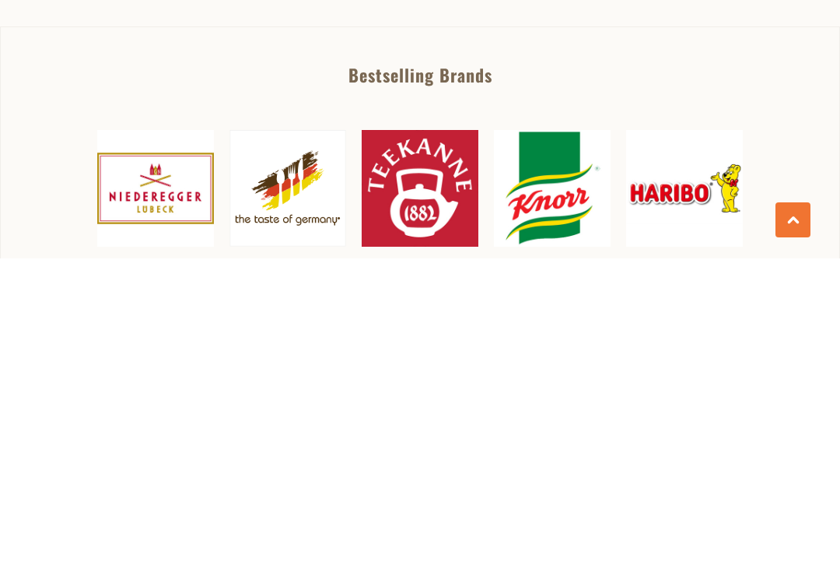
scroll to position [529, 0]
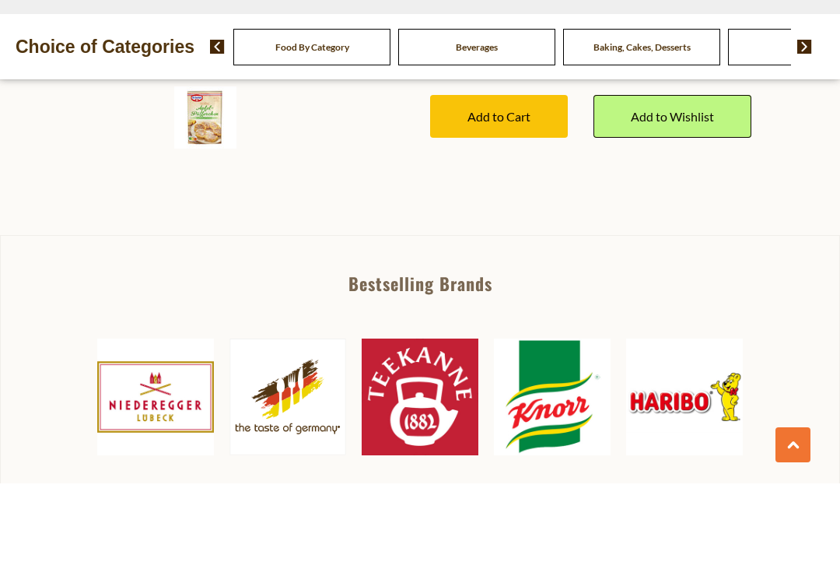
click at [216, 179] on img at bounding box center [205, 210] width 62 height 62
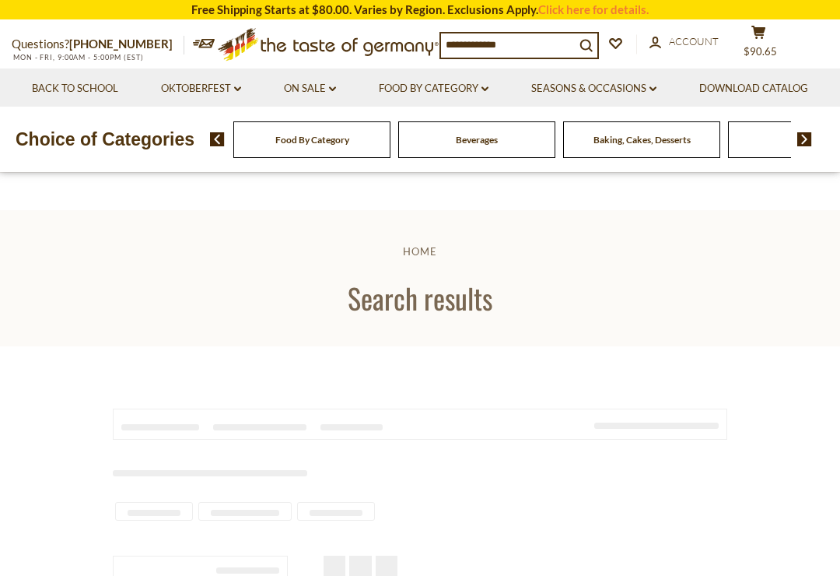
type input "**********"
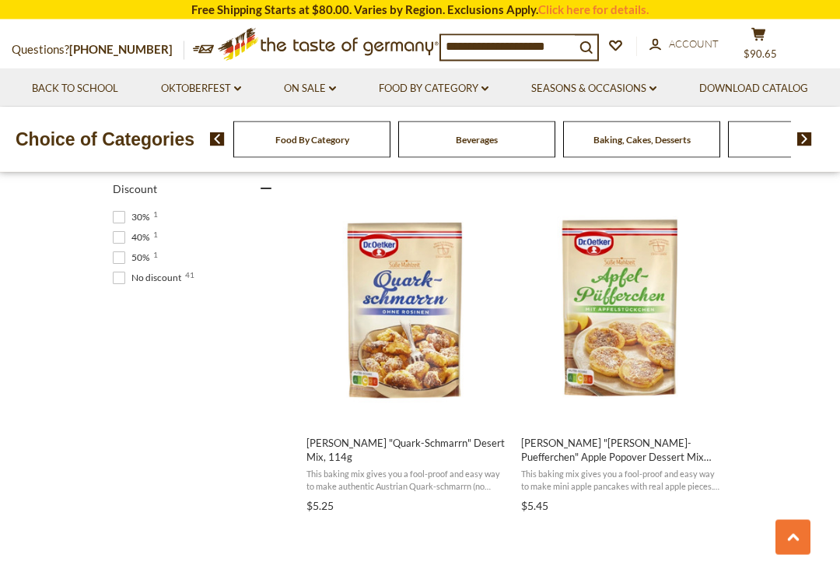
scroll to position [991, 0]
click at [609, 329] on img "Dr. Oetker" at bounding box center [622, 308] width 206 height 206
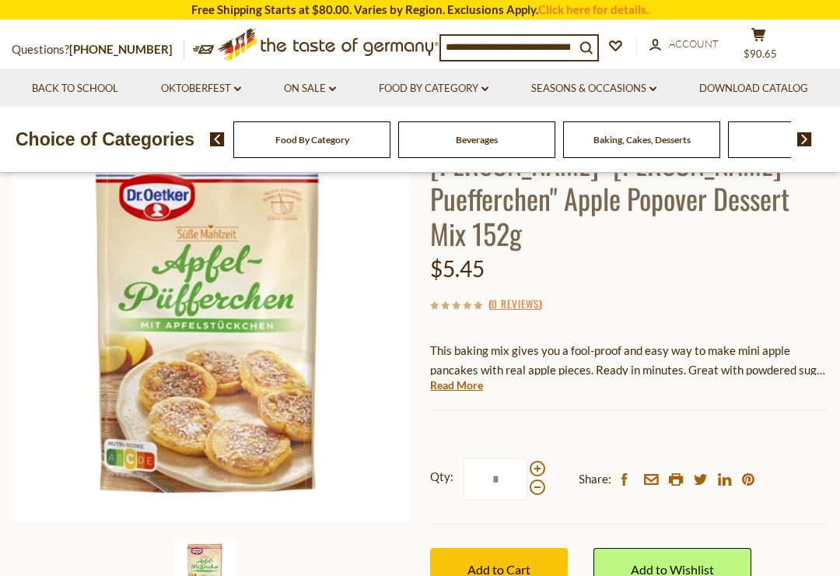
scroll to position [173, 0]
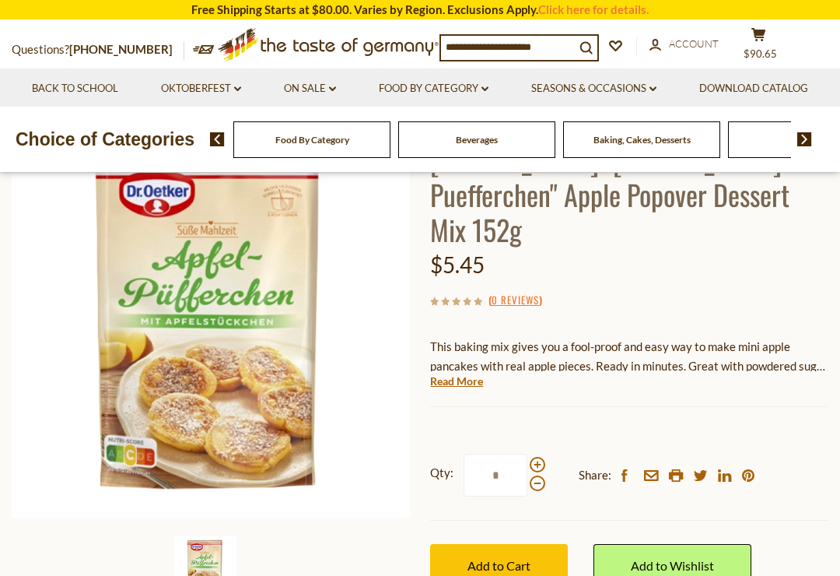
click at [268, 383] on img at bounding box center [211, 318] width 398 height 398
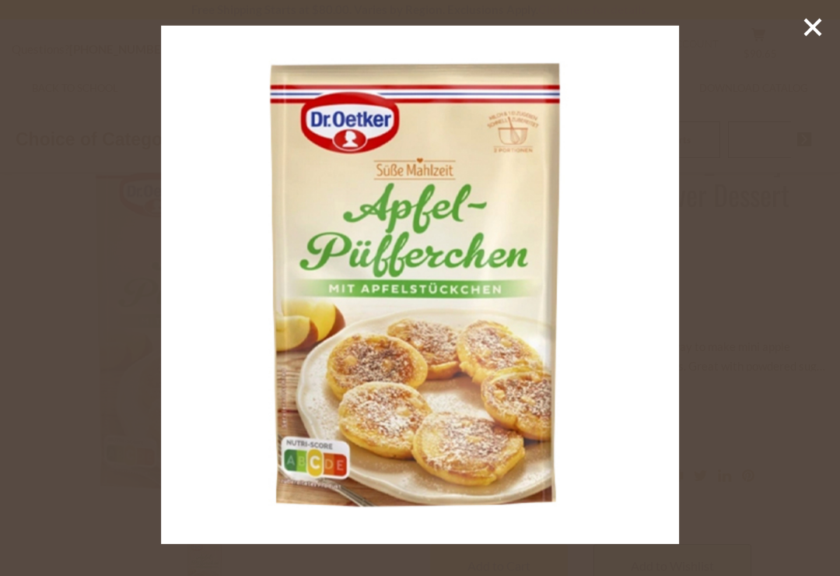
click at [805, 32] on icon at bounding box center [812, 27] width 23 height 23
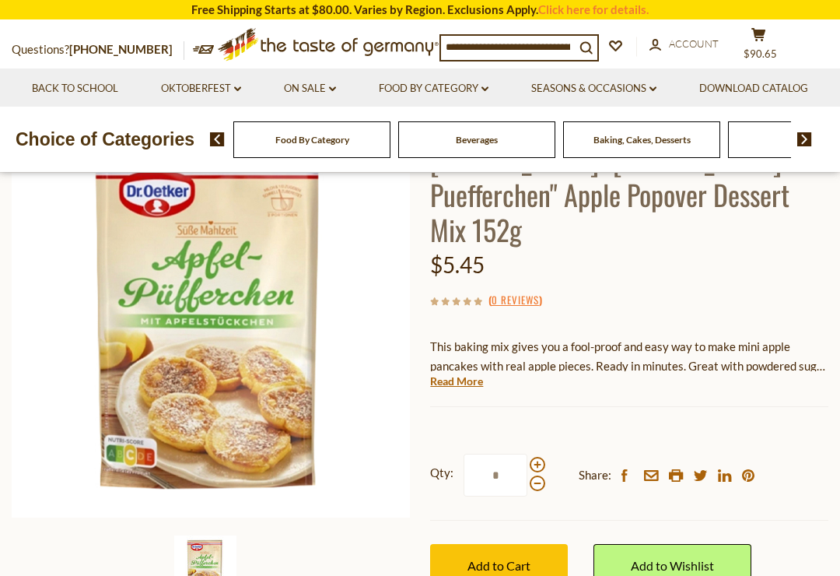
click at [537, 457] on span at bounding box center [538, 465] width 16 height 16
click at [528, 454] on input "*" at bounding box center [496, 475] width 64 height 43
type input "*"
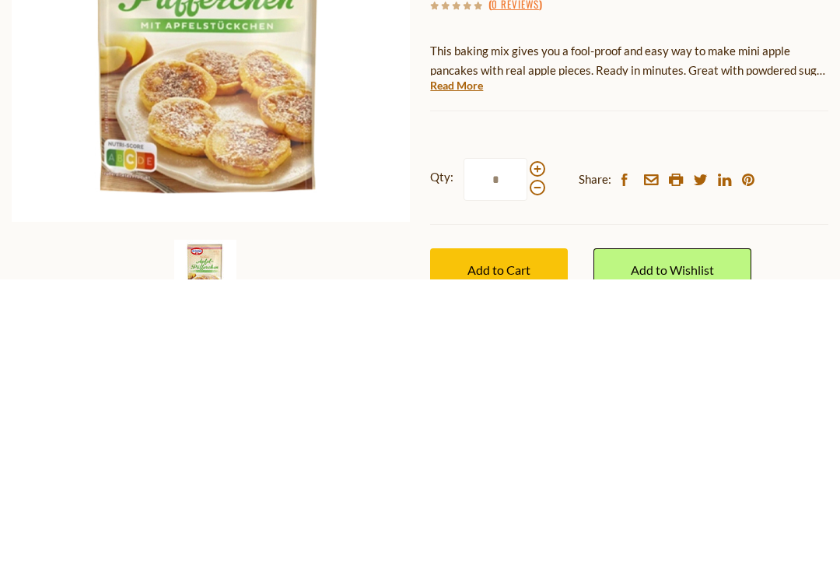
click at [525, 545] on button "Add to Cart" at bounding box center [499, 566] width 138 height 43
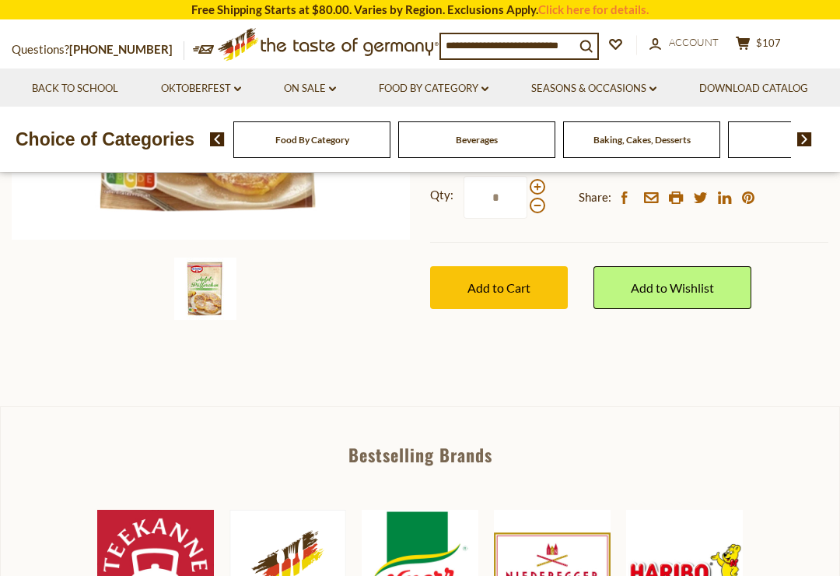
scroll to position [435, 0]
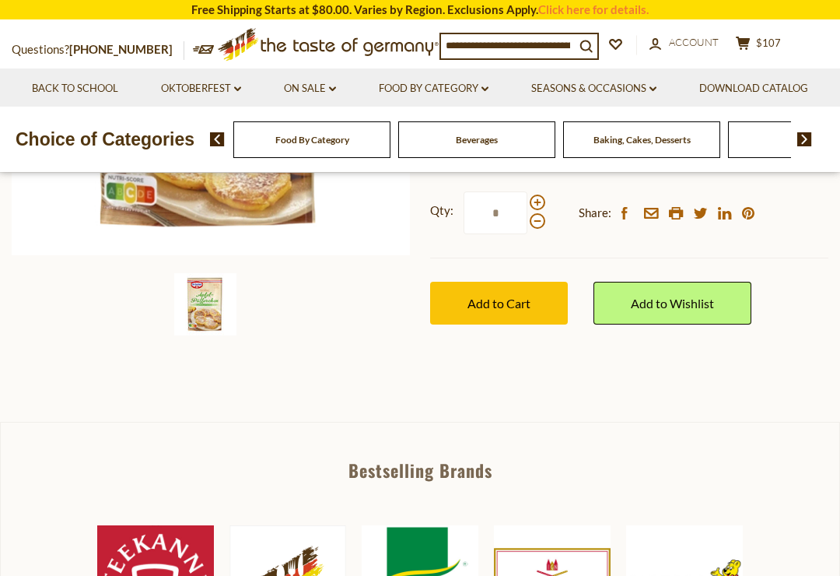
click at [475, 44] on input at bounding box center [508, 45] width 134 height 22
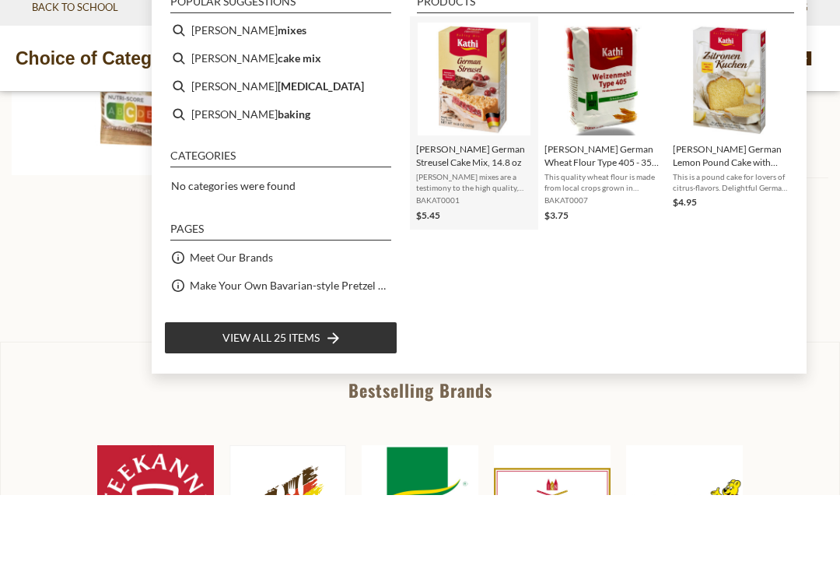
type input "*****"
click at [486, 107] on img "Kathi German Streusel Cake Mix, 14.8 oz" at bounding box center [474, 159] width 113 height 113
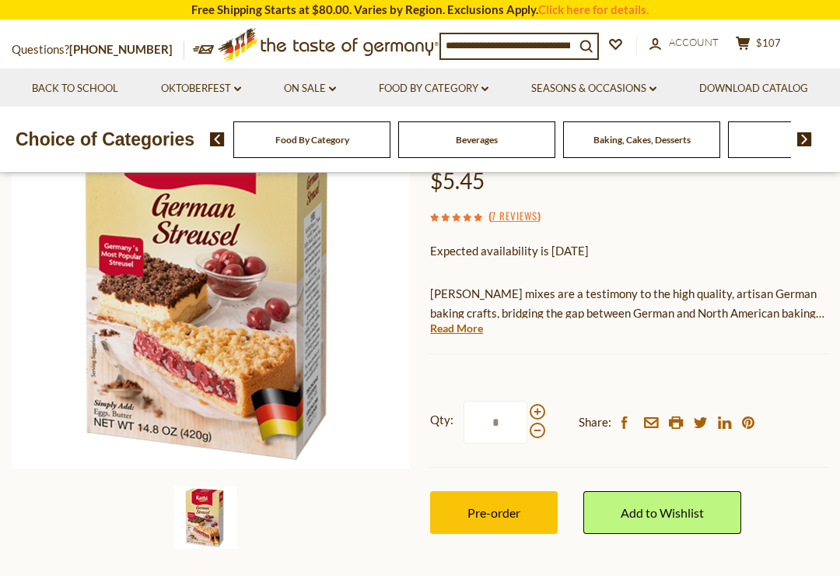
scroll to position [221, 0]
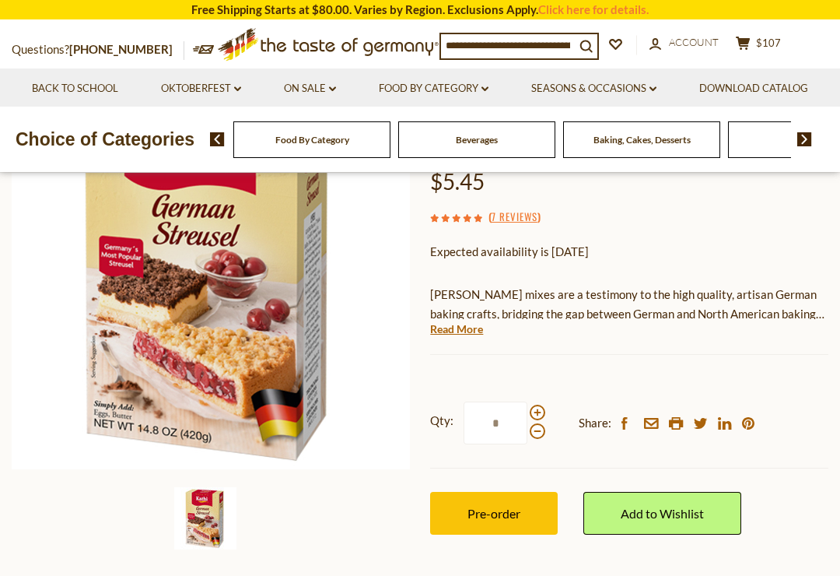
click at [541, 405] on span at bounding box center [538, 413] width 16 height 16
click at [528, 403] on input "*" at bounding box center [496, 423] width 64 height 43
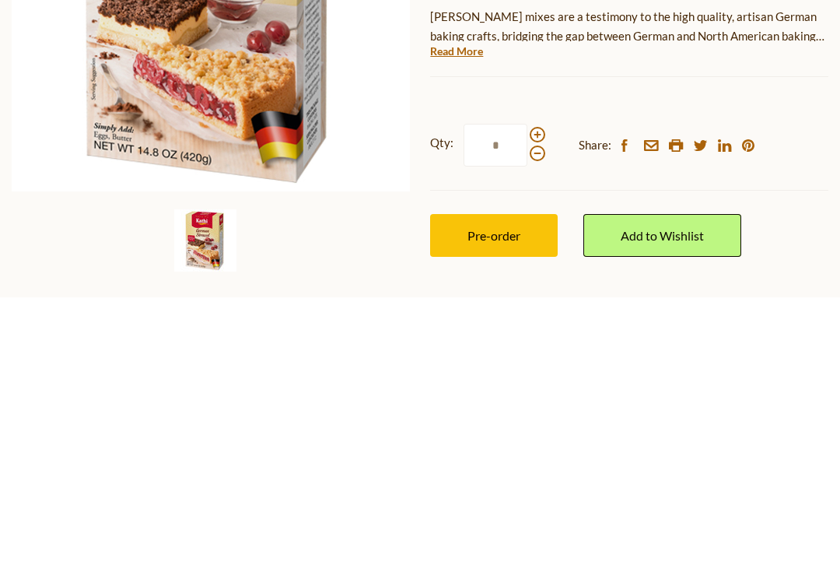
click at [537, 424] on span at bounding box center [538, 432] width 16 height 16
click at [528, 402] on input "*" at bounding box center [496, 423] width 64 height 43
click at [538, 405] on span at bounding box center [538, 413] width 16 height 16
click at [528, 402] on input "*" at bounding box center [496, 423] width 64 height 43
type input "*"
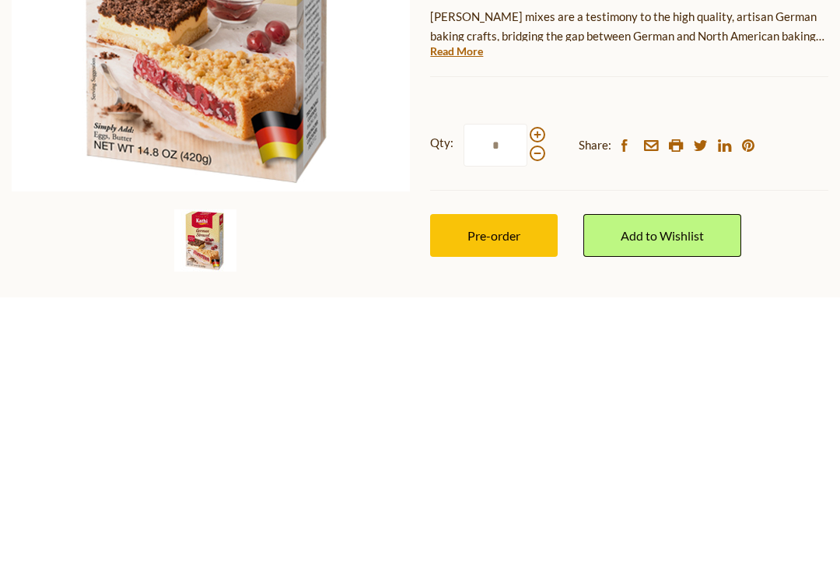
click at [510, 507] on span "Pre-order" at bounding box center [494, 514] width 53 height 15
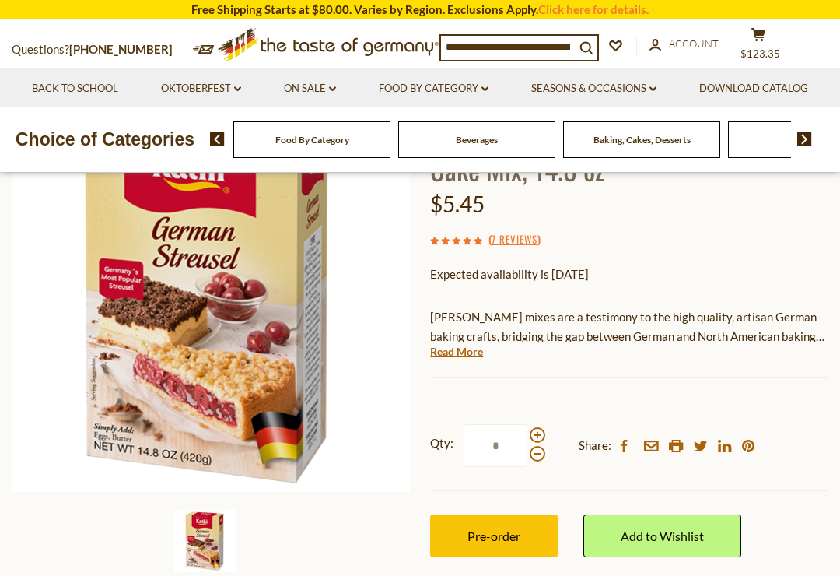
scroll to position [193, 0]
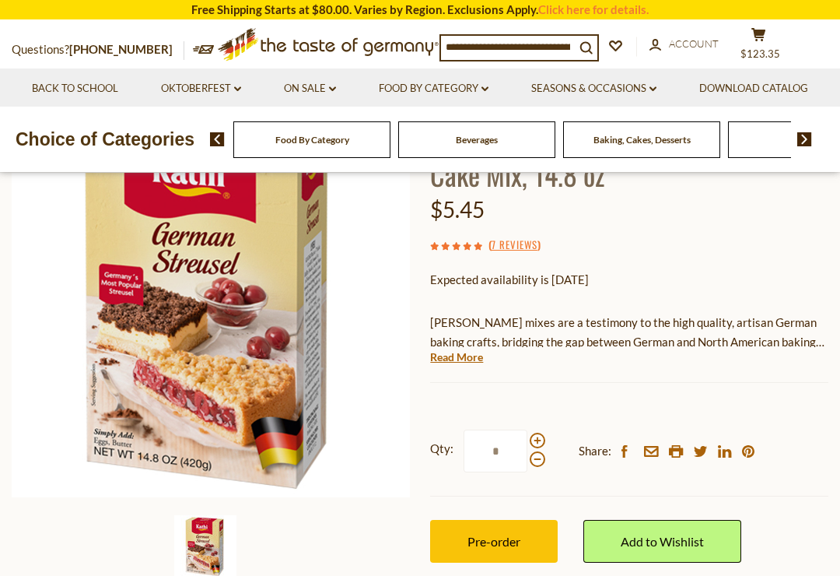
click at [761, 45] on button "cart $123.35" at bounding box center [758, 46] width 47 height 39
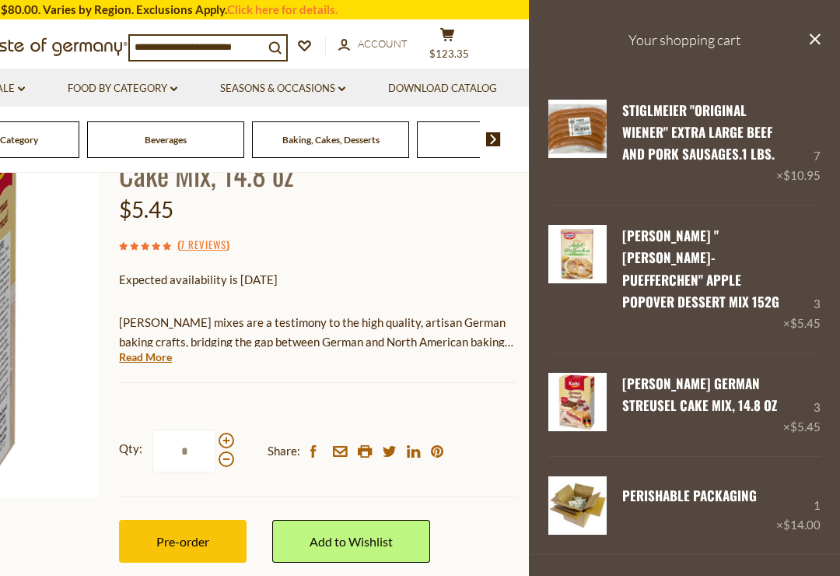
click at [806, 43] on h3 "Your shopping cart" at bounding box center [684, 40] width 311 height 80
click at [810, 46] on button "close" at bounding box center [815, 40] width 12 height 19
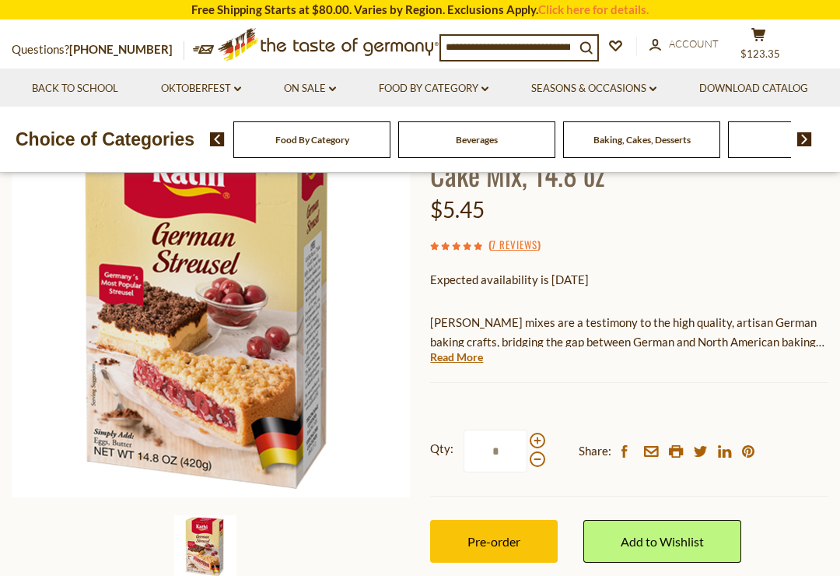
click at [762, 45] on button "cart $123.35" at bounding box center [758, 46] width 47 height 39
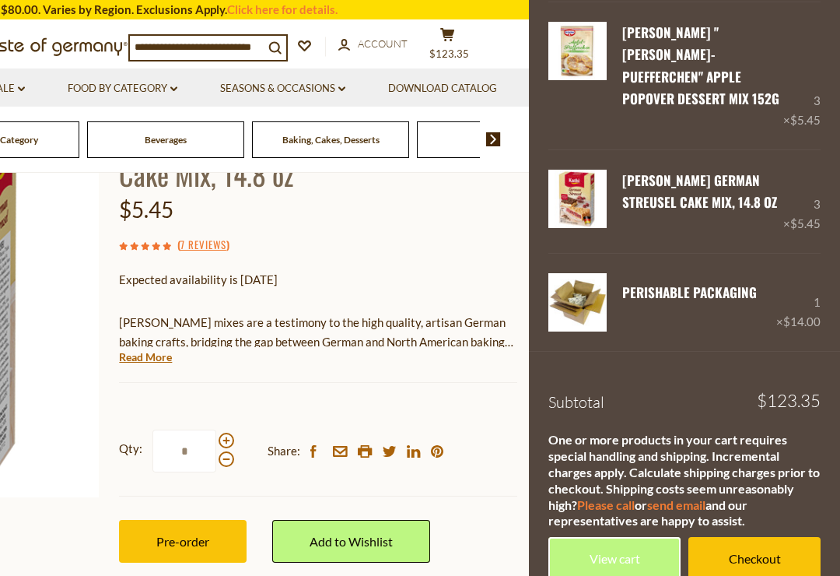
scroll to position [203, 0]
click at [765, 537] on link "Checkout" at bounding box center [755, 558] width 132 height 43
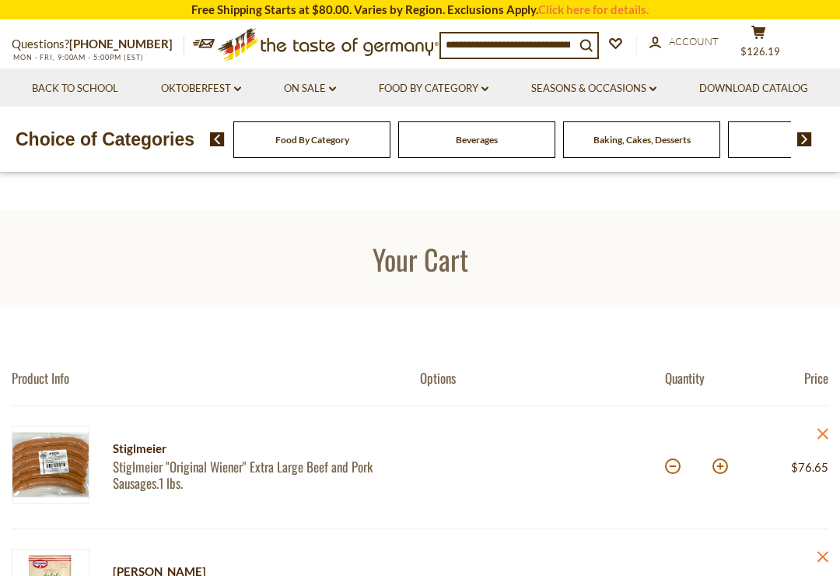
click at [825, 430] on icon at bounding box center [823, 433] width 11 height 11
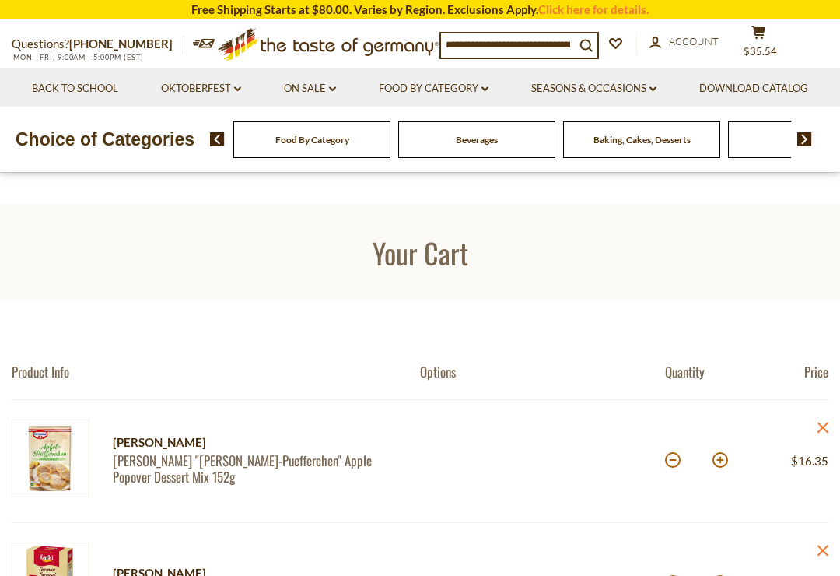
scroll to position [7, 0]
click at [770, 40] on button "cart $35.54" at bounding box center [758, 44] width 47 height 39
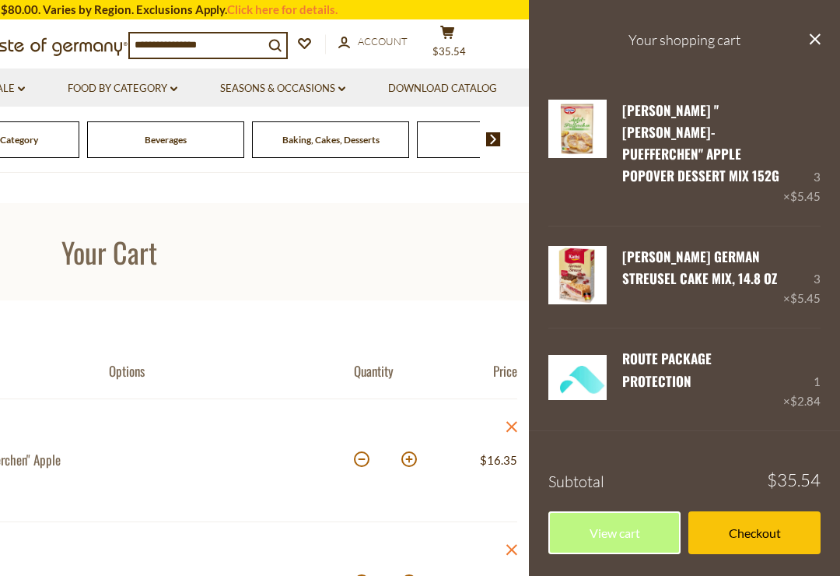
click at [757, 511] on link "Checkout" at bounding box center [755, 532] width 132 height 43
